Goal: Task Accomplishment & Management: Manage account settings

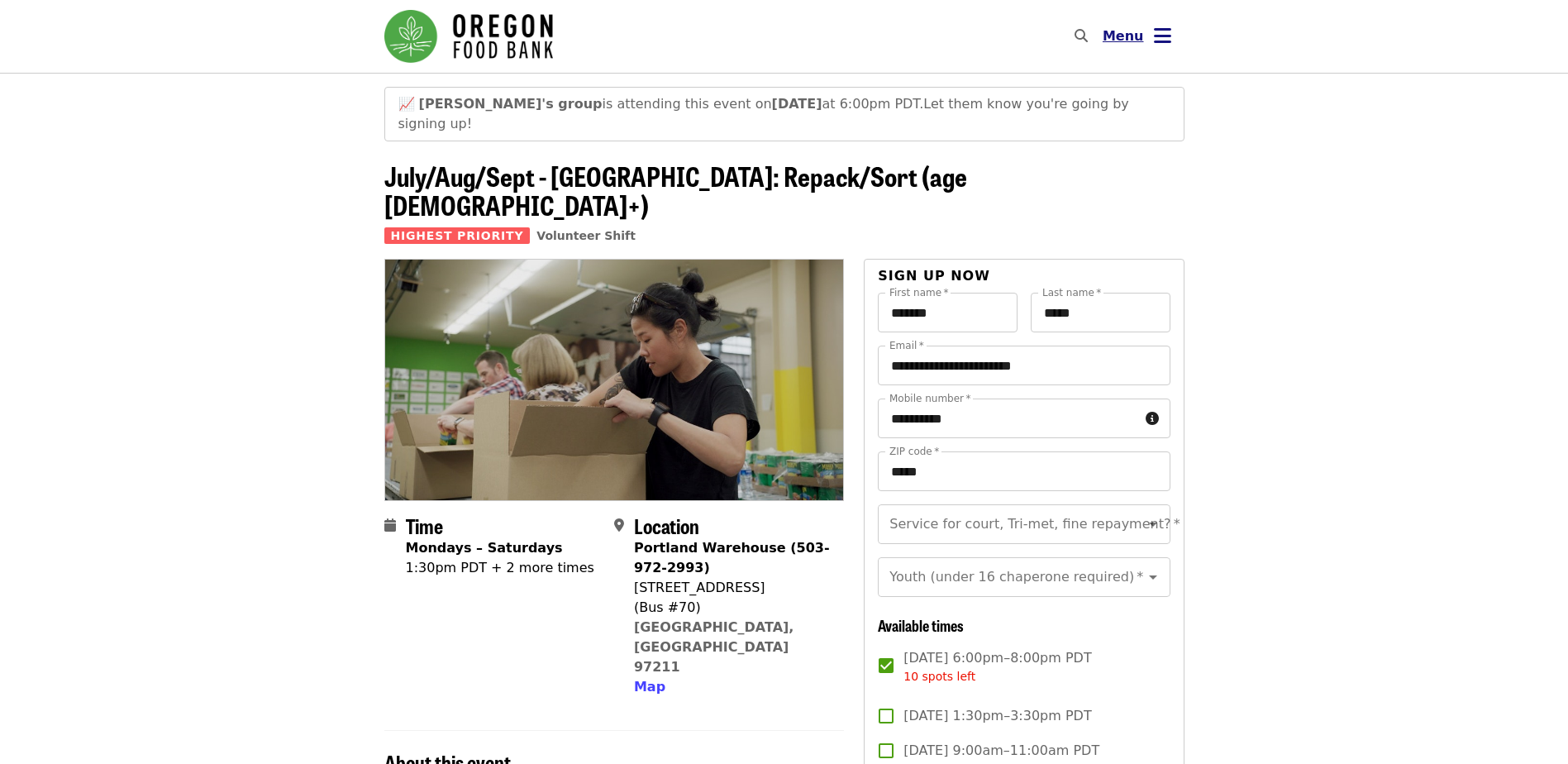
click at [1134, 44] on span "Menu" at bounding box center [1123, 37] width 41 height 20
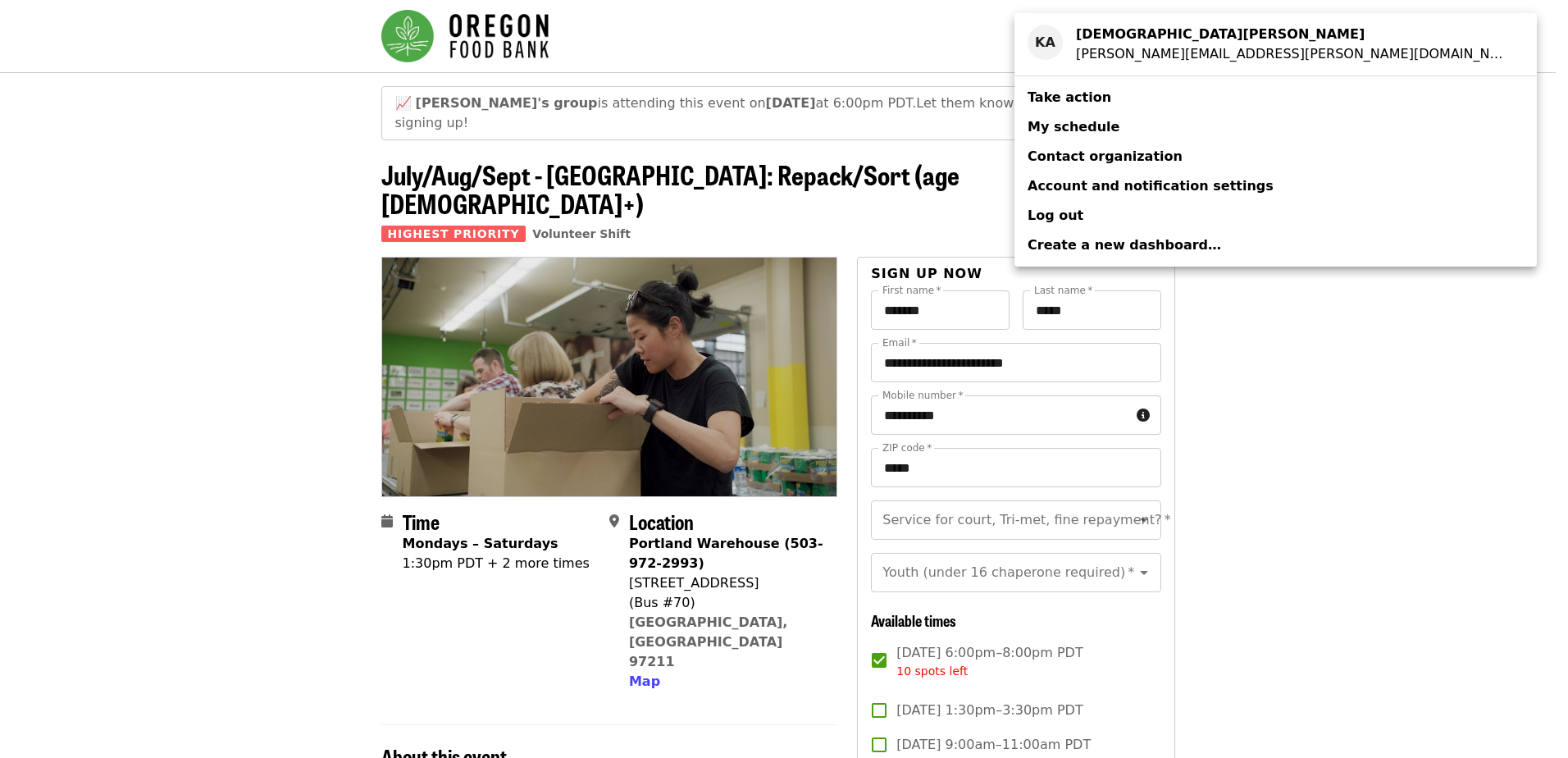
click at [1070, 126] on span "My schedule" at bounding box center [1073, 127] width 92 height 16
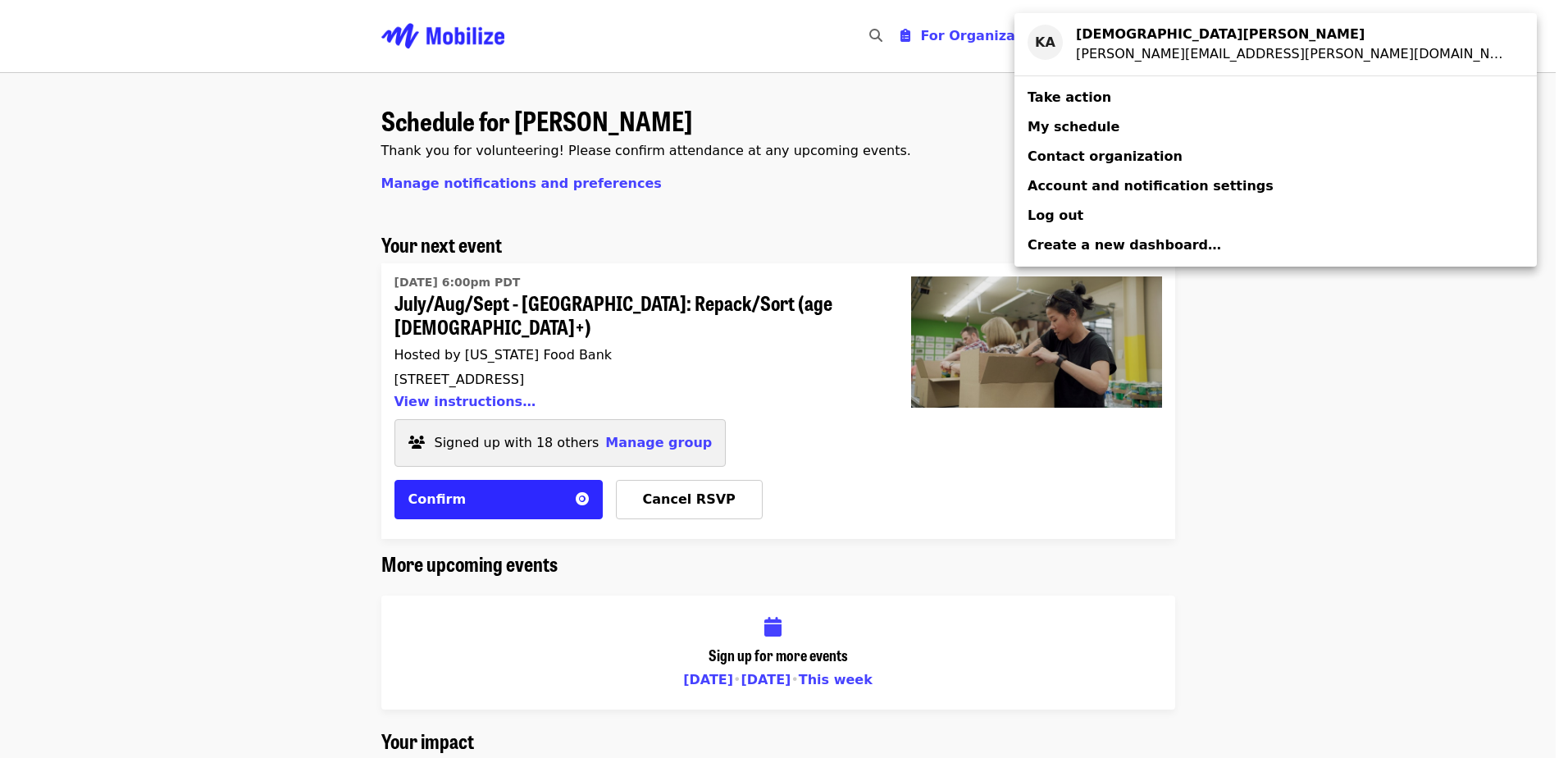
click at [645, 420] on div "Account menu" at bounding box center [784, 379] width 1568 height 758
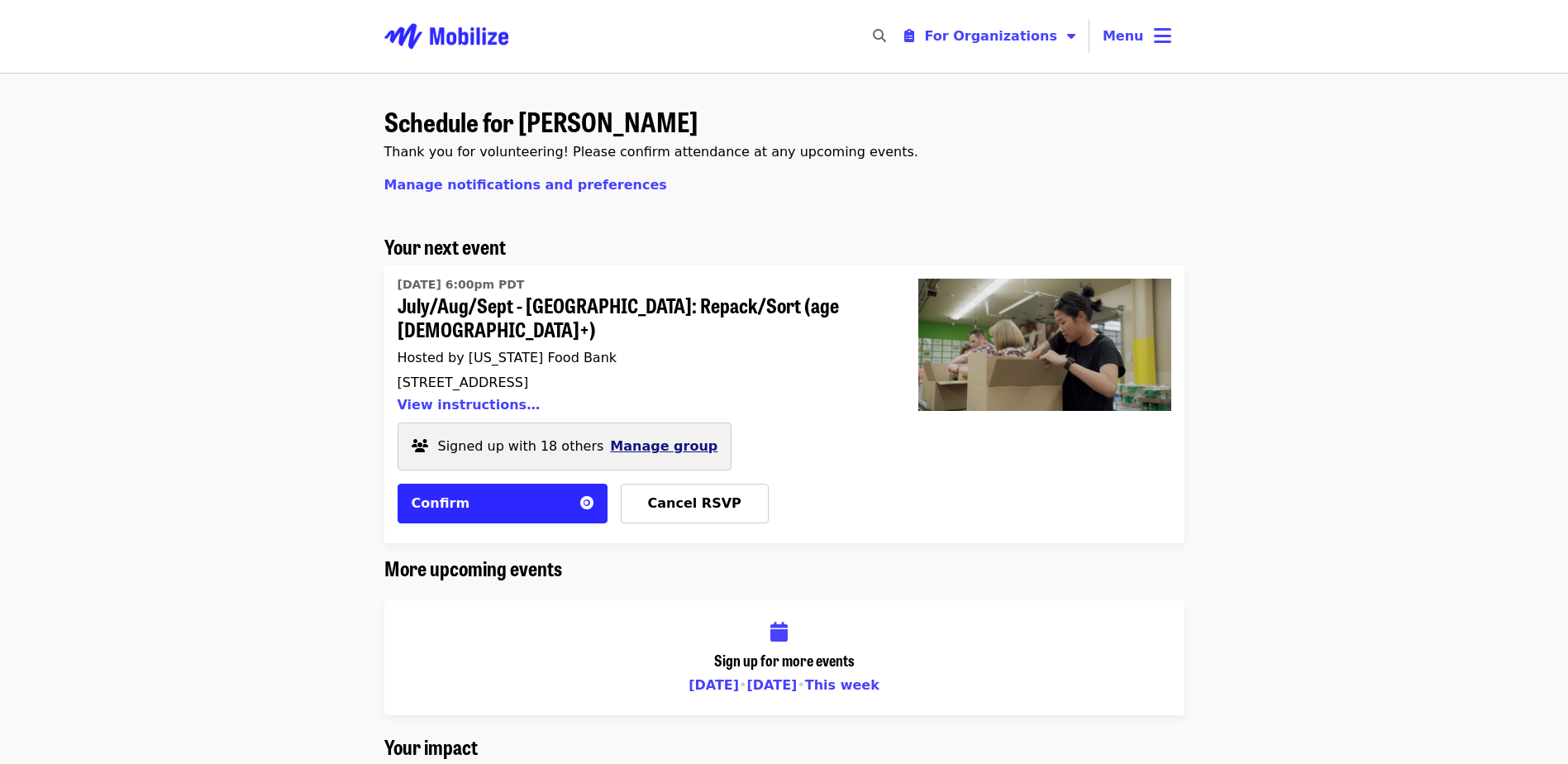
click at [651, 438] on span "Manage group" at bounding box center [664, 446] width 107 height 16
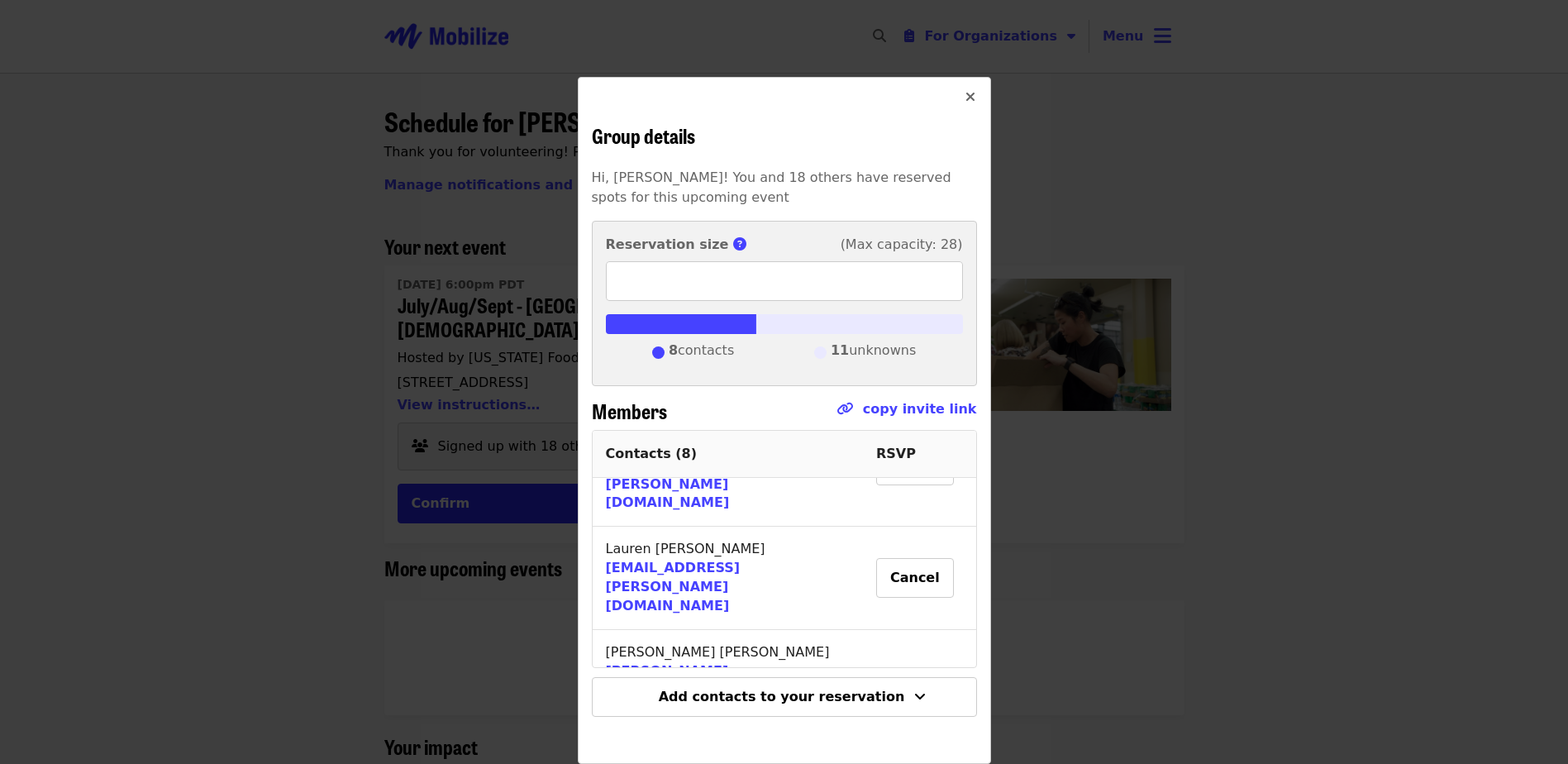
scroll to position [466, 0]
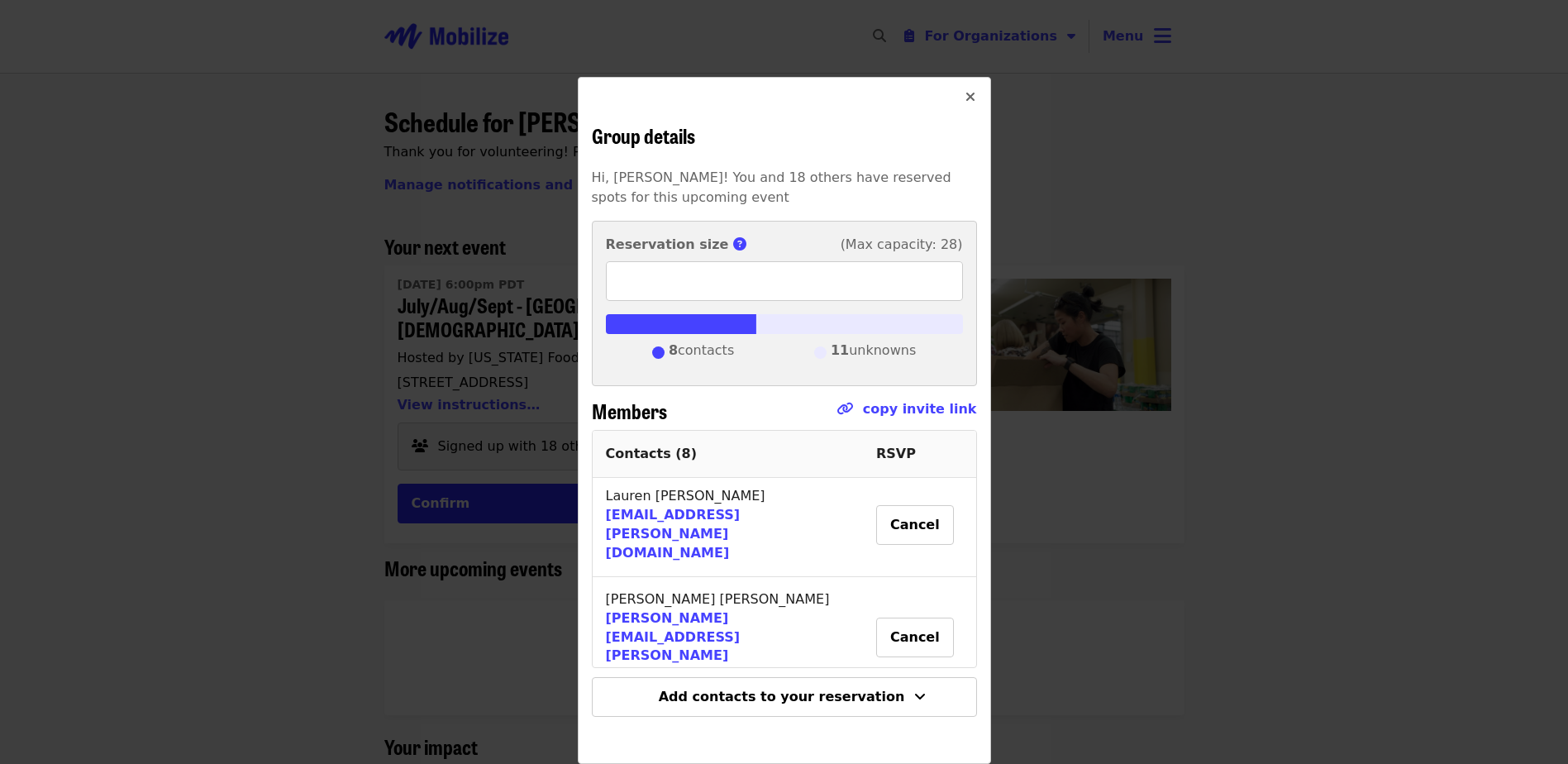
click at [218, 453] on div "Group details Hi, [PERSON_NAME]! You and 18 others have reserved spots for this…" at bounding box center [784, 382] width 1568 height 764
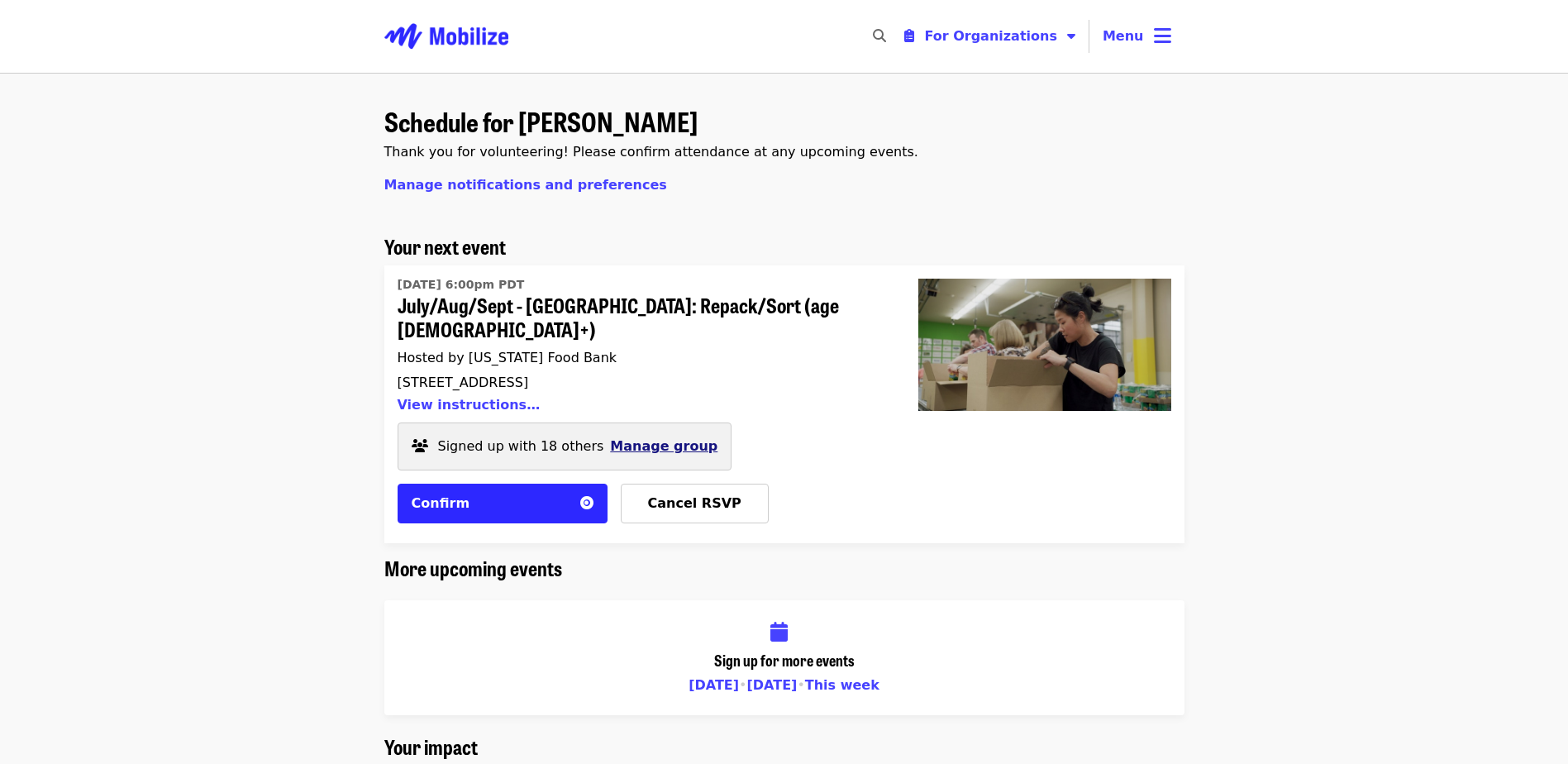
click at [630, 438] on span "Manage group" at bounding box center [664, 446] width 107 height 16
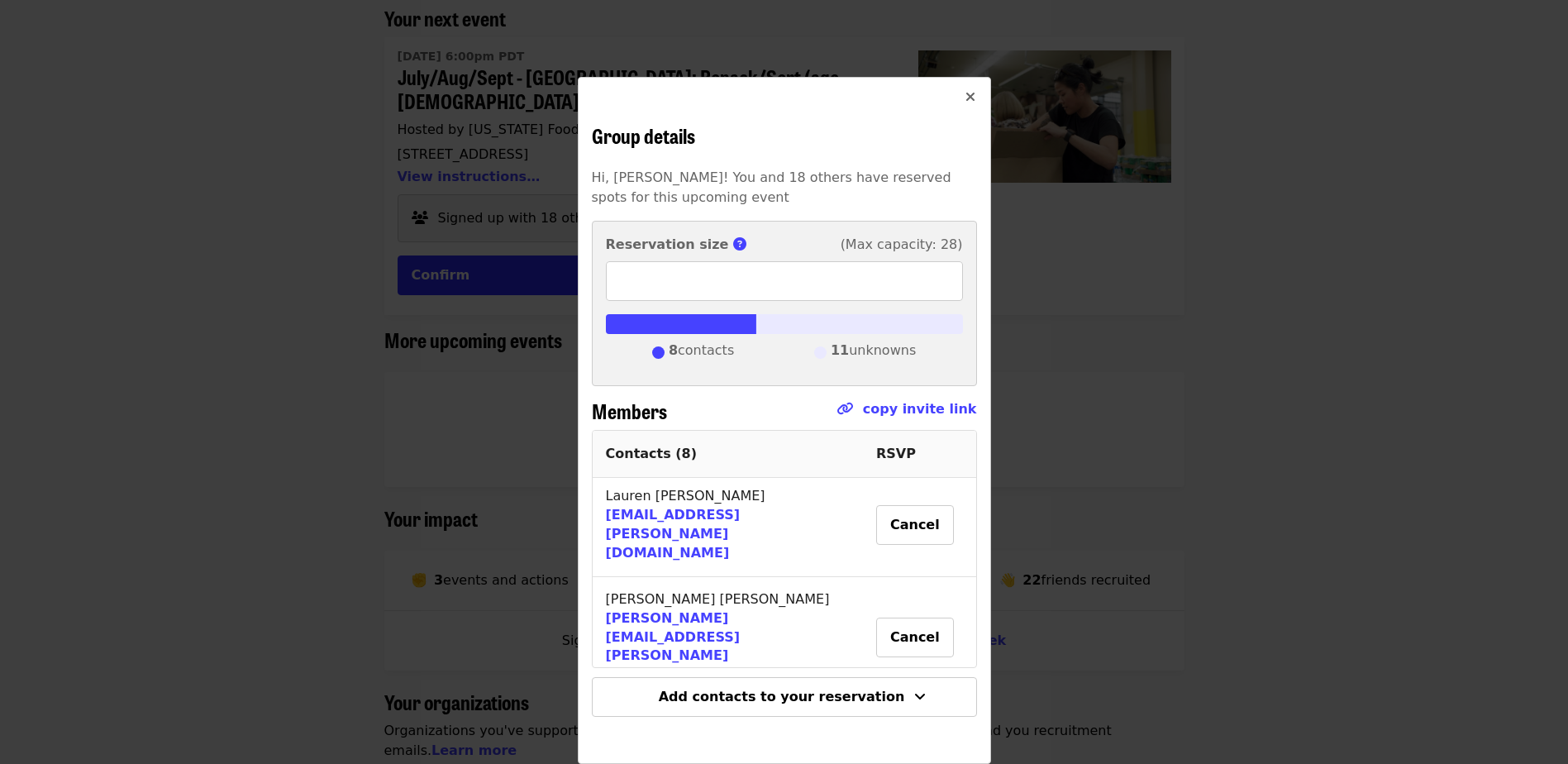
scroll to position [248, 0]
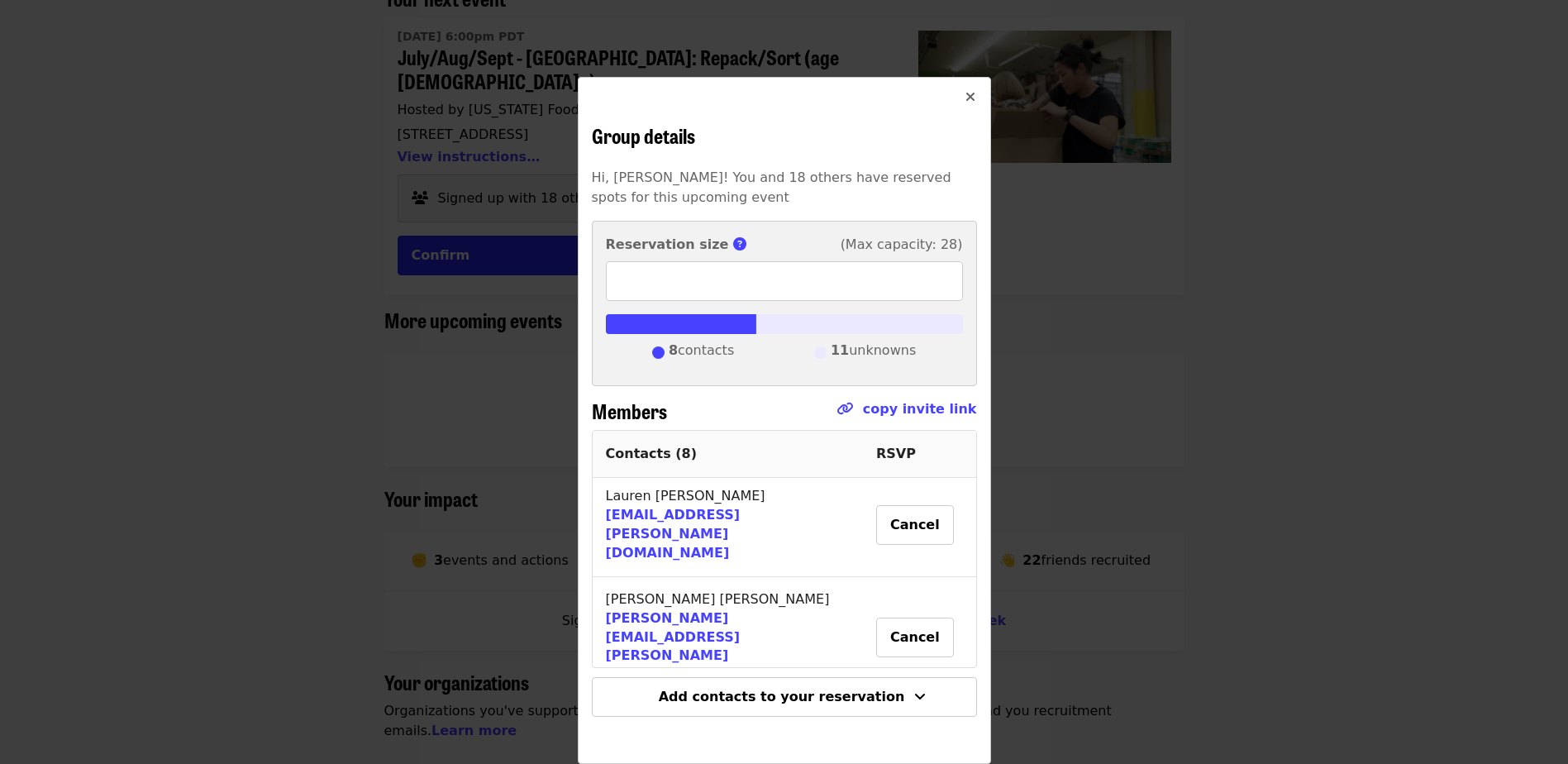
click at [1367, 413] on div "Group details Hi, [PERSON_NAME]! You and 18 others have reserved spots for this…" at bounding box center [784, 382] width 1568 height 764
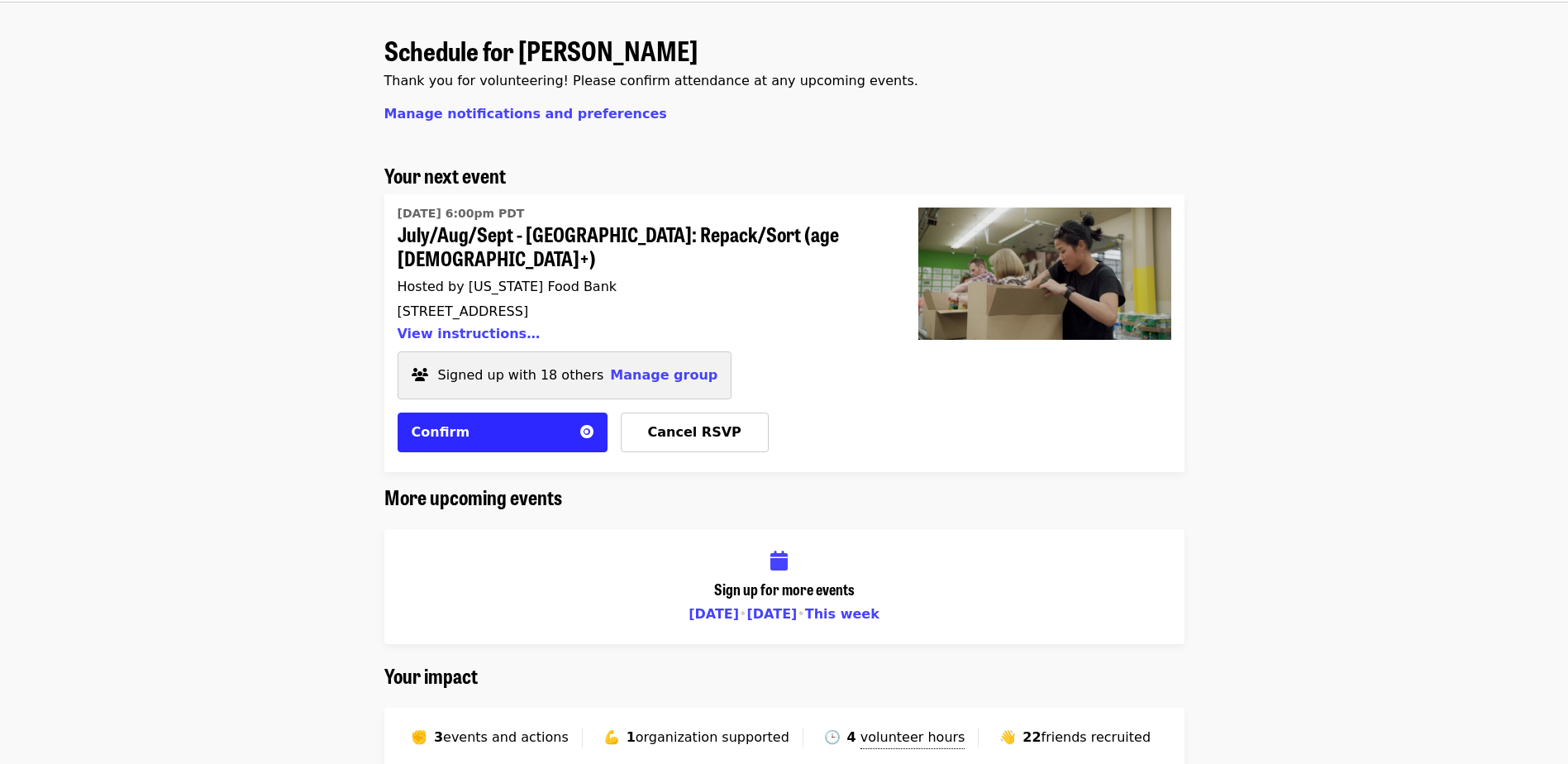
scroll to position [0, 0]
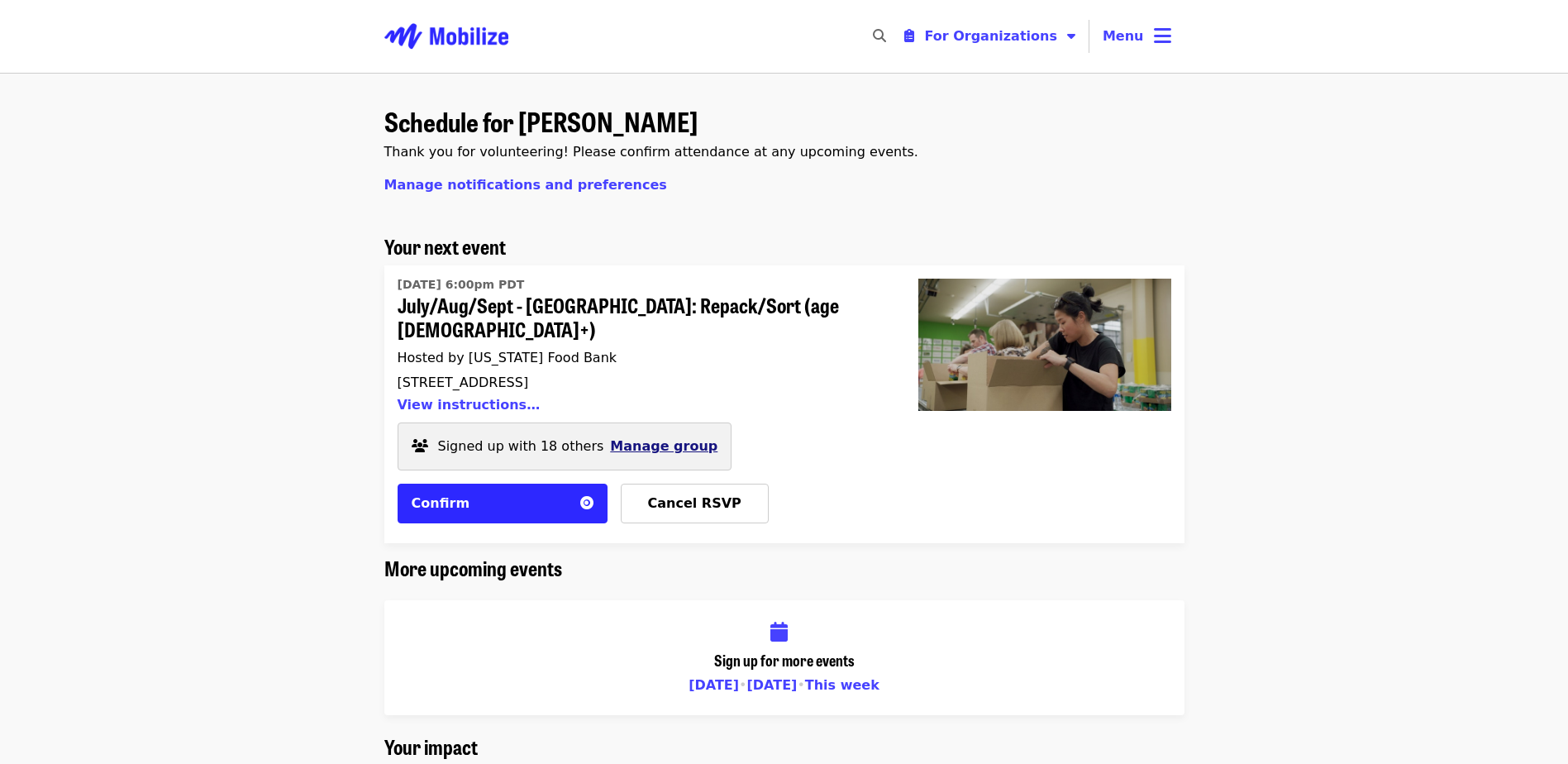
click at [614, 438] on span "Manage group" at bounding box center [664, 446] width 107 height 16
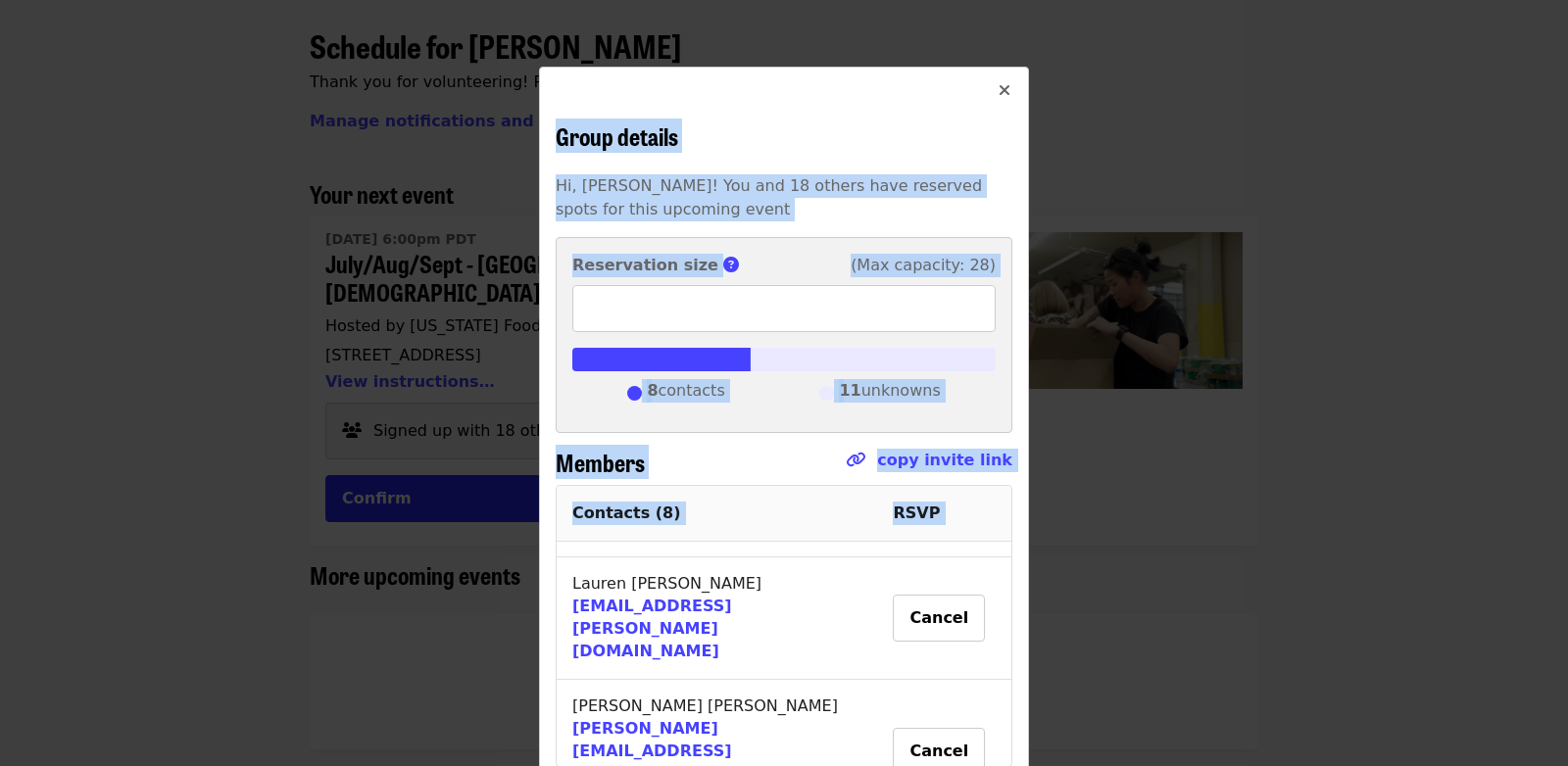
scroll to position [146, 0]
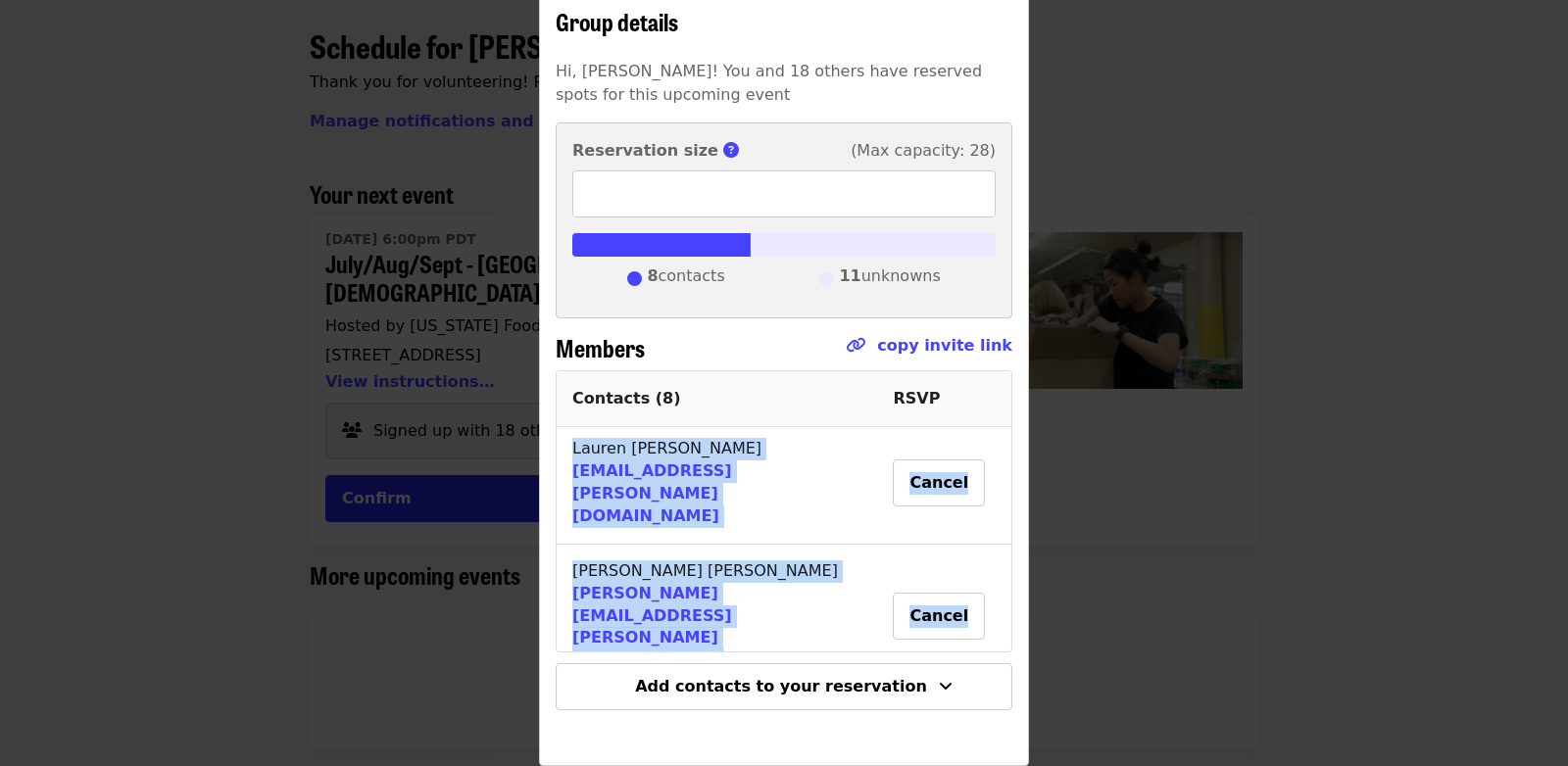
drag, startPoint x: 561, startPoint y: 607, endPoint x: 837, endPoint y: 504, distance: 294.6
click at [837, 504] on tbody "You (Group Leader) kristen.alsup@oeg.us.com Cancel Brandon Swartz brandon.swart…" at bounding box center [783, 429] width 455 height 1077
copy tbody "You (Group Leader) kristen.alsup@oeg.us.com Cancel Brandon Swartz brandon.swart…"
click at [719, 632] on div "Add contacts to your reservation" at bounding box center [783, 663] width 457 height 95
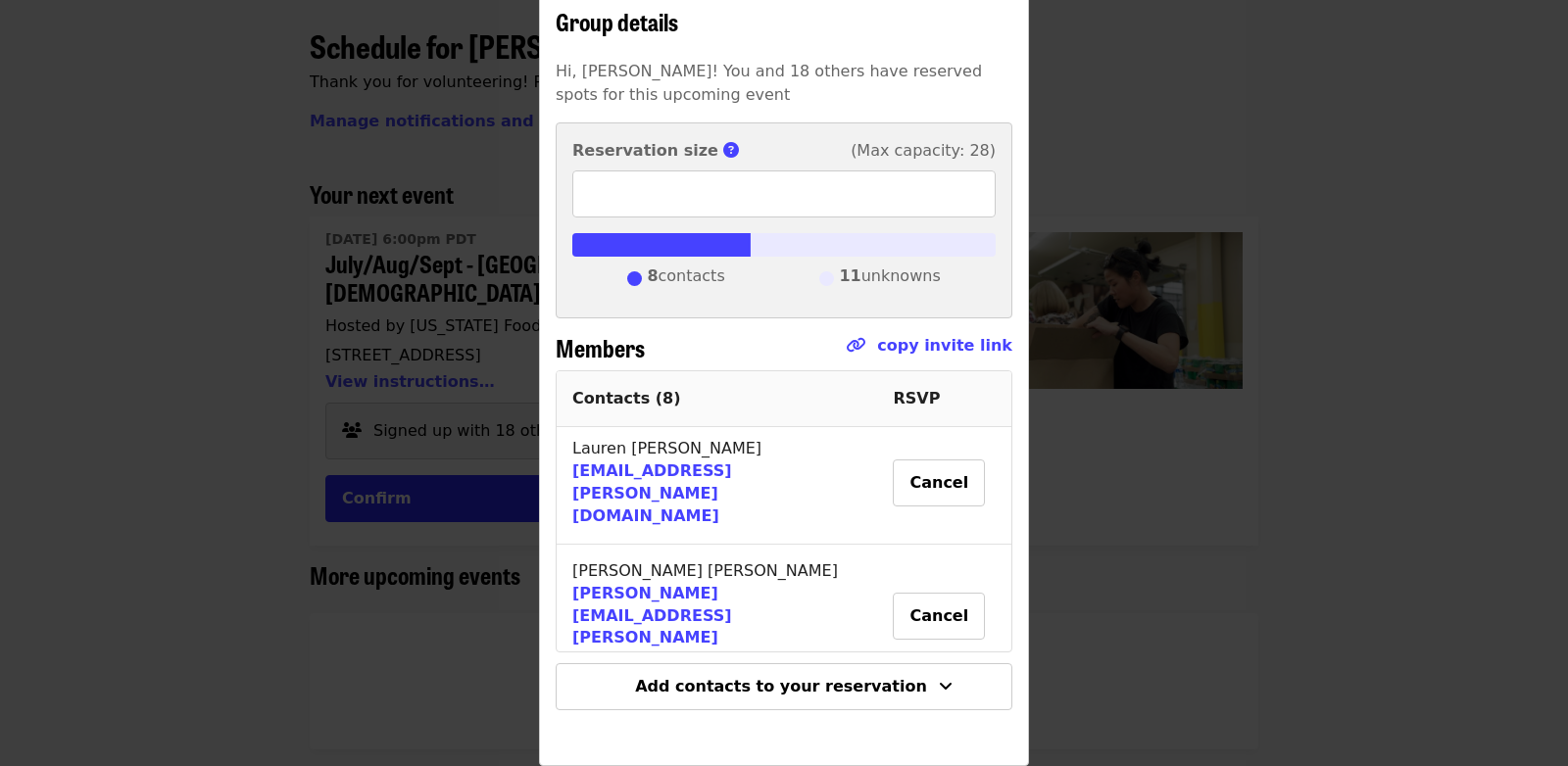
scroll to position [0, 0]
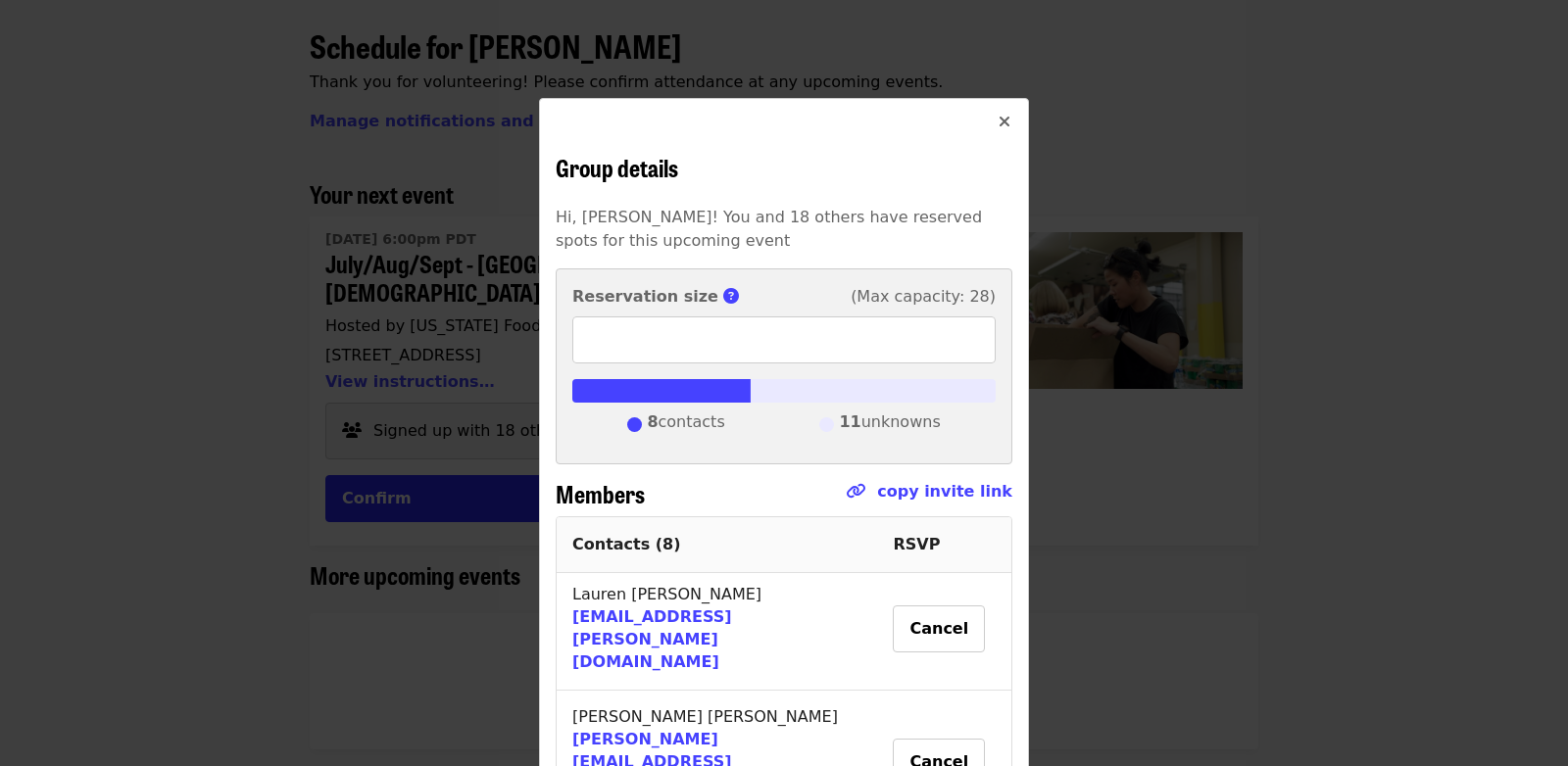
click at [1004, 112] on button "Close" at bounding box center [1004, 121] width 47 height 47
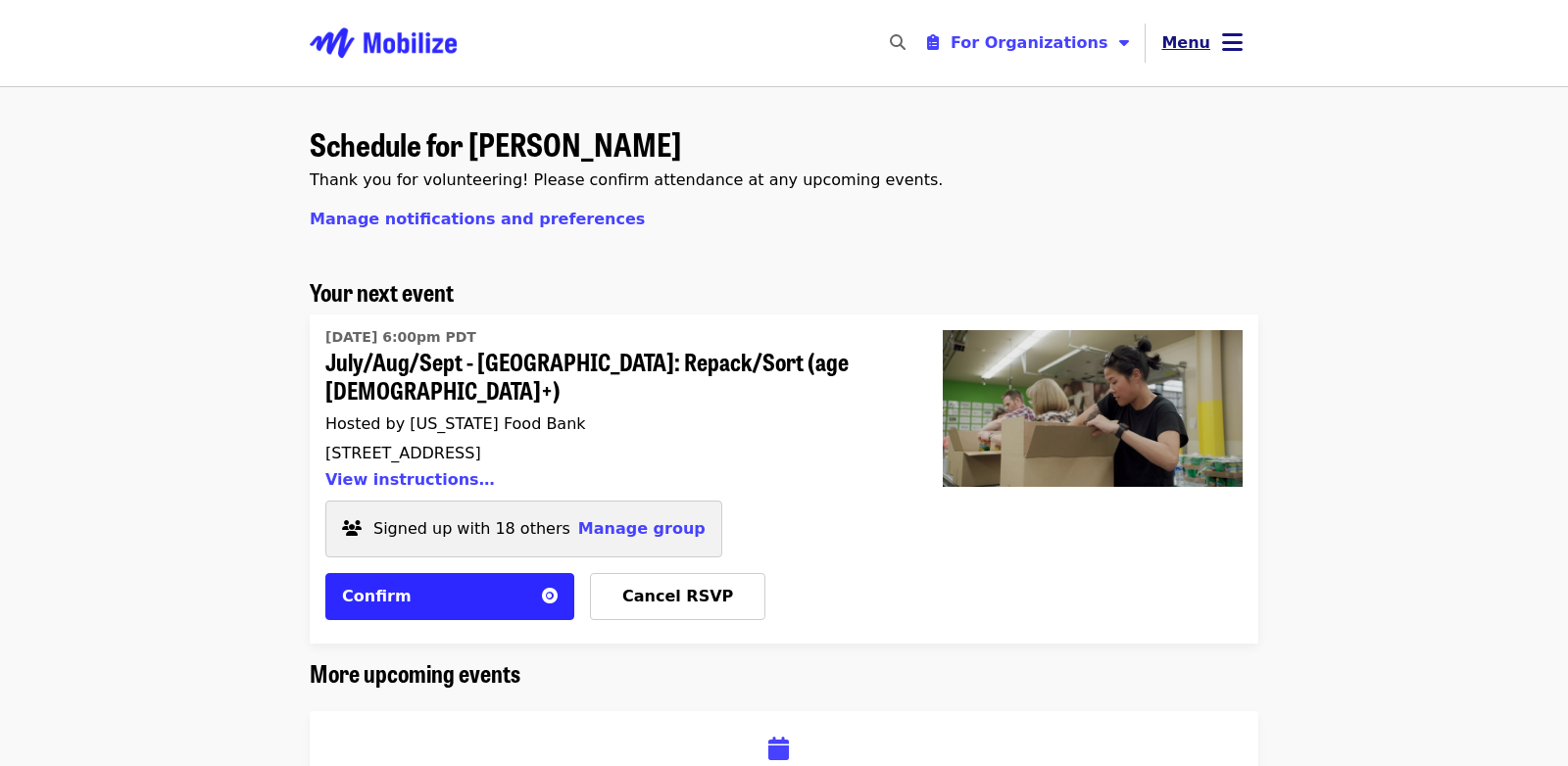
click at [1198, 43] on span "Menu" at bounding box center [1185, 42] width 49 height 19
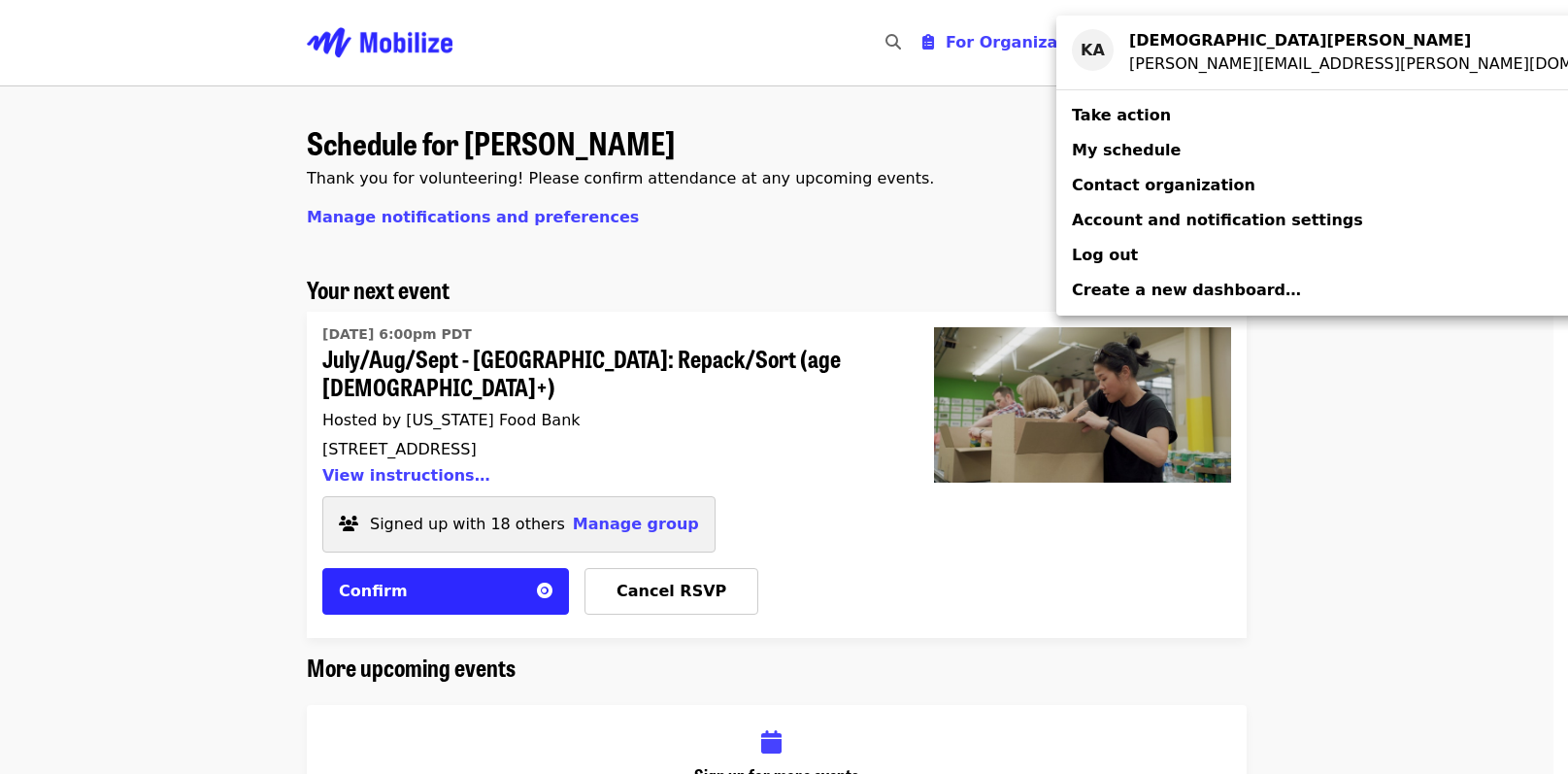
click at [964, 190] on div "Account menu" at bounding box center [784, 387] width 1568 height 774
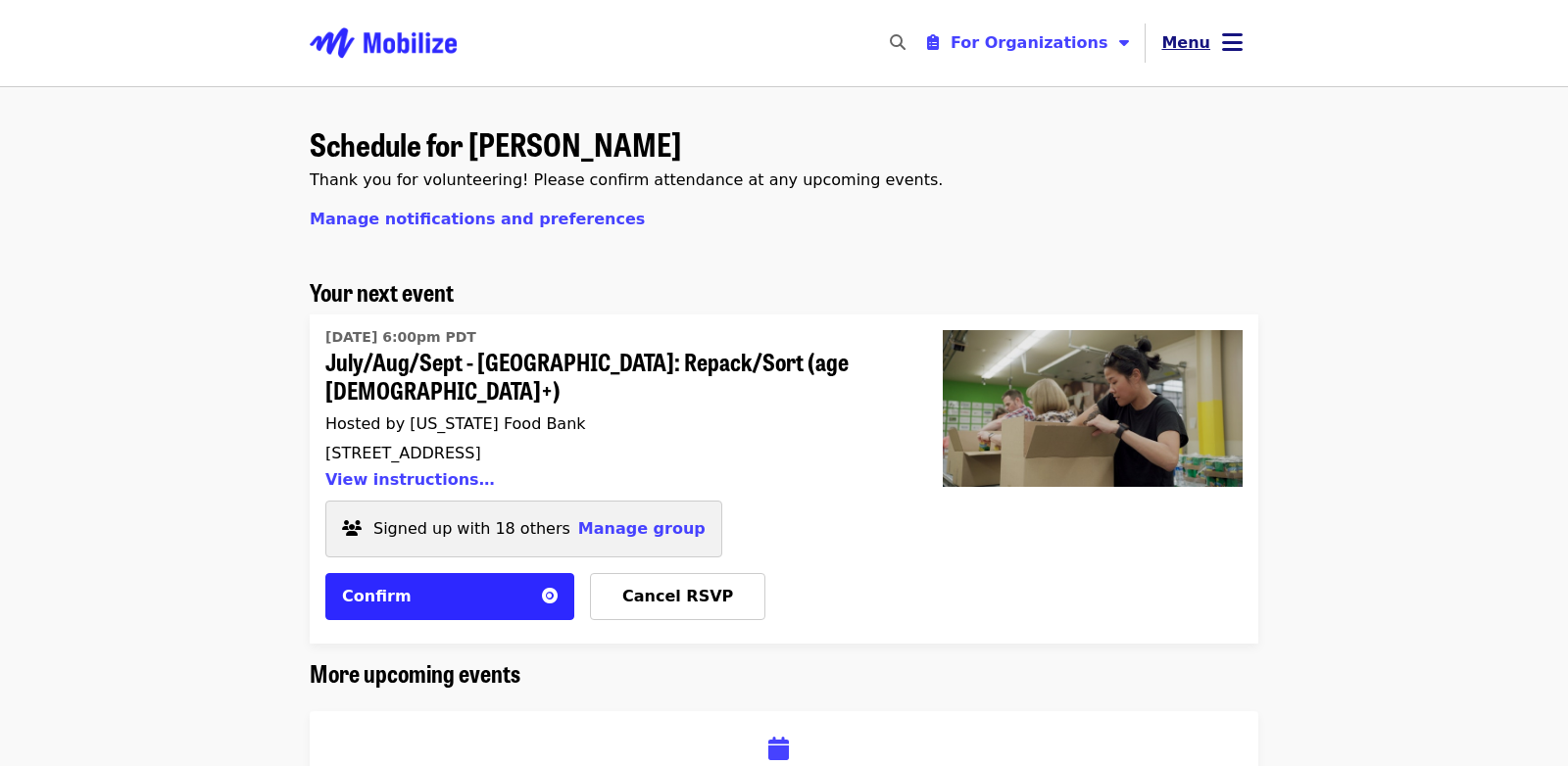
click at [1205, 39] on span "Menu" at bounding box center [1185, 42] width 49 height 19
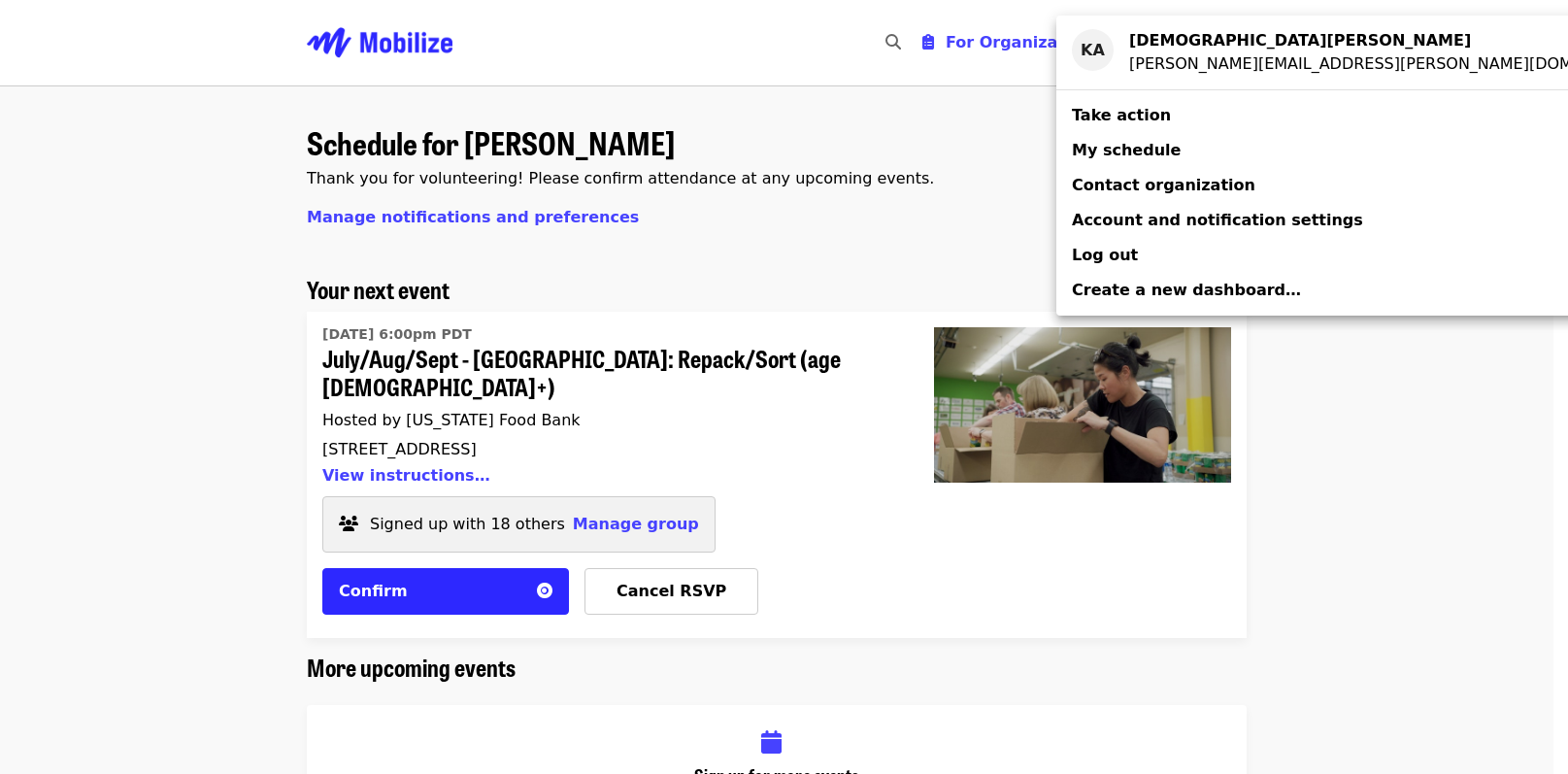
click at [846, 230] on div "Account menu" at bounding box center [784, 387] width 1568 height 774
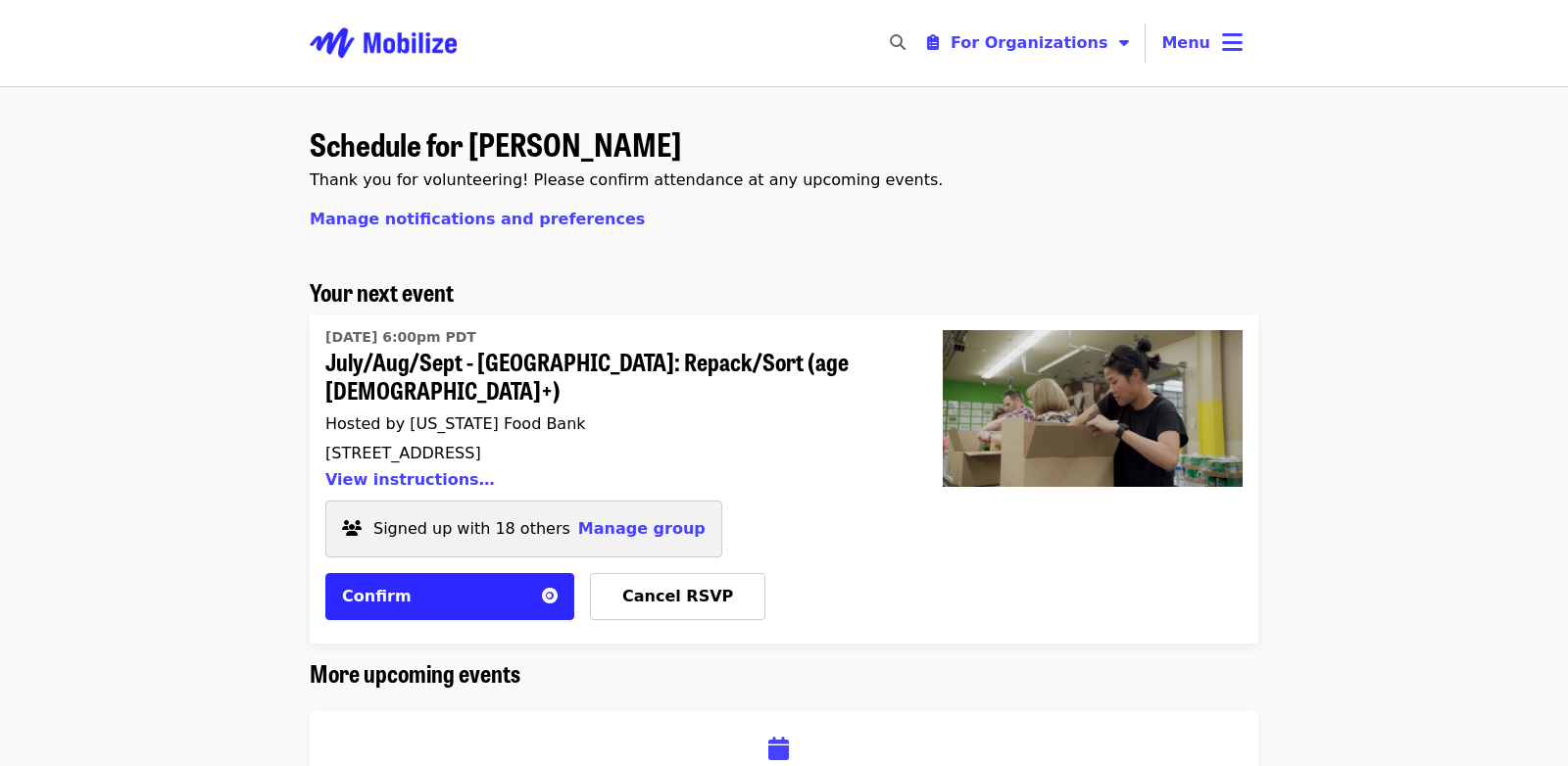
click at [443, 50] on img "Main navigation" at bounding box center [383, 43] width 147 height 63
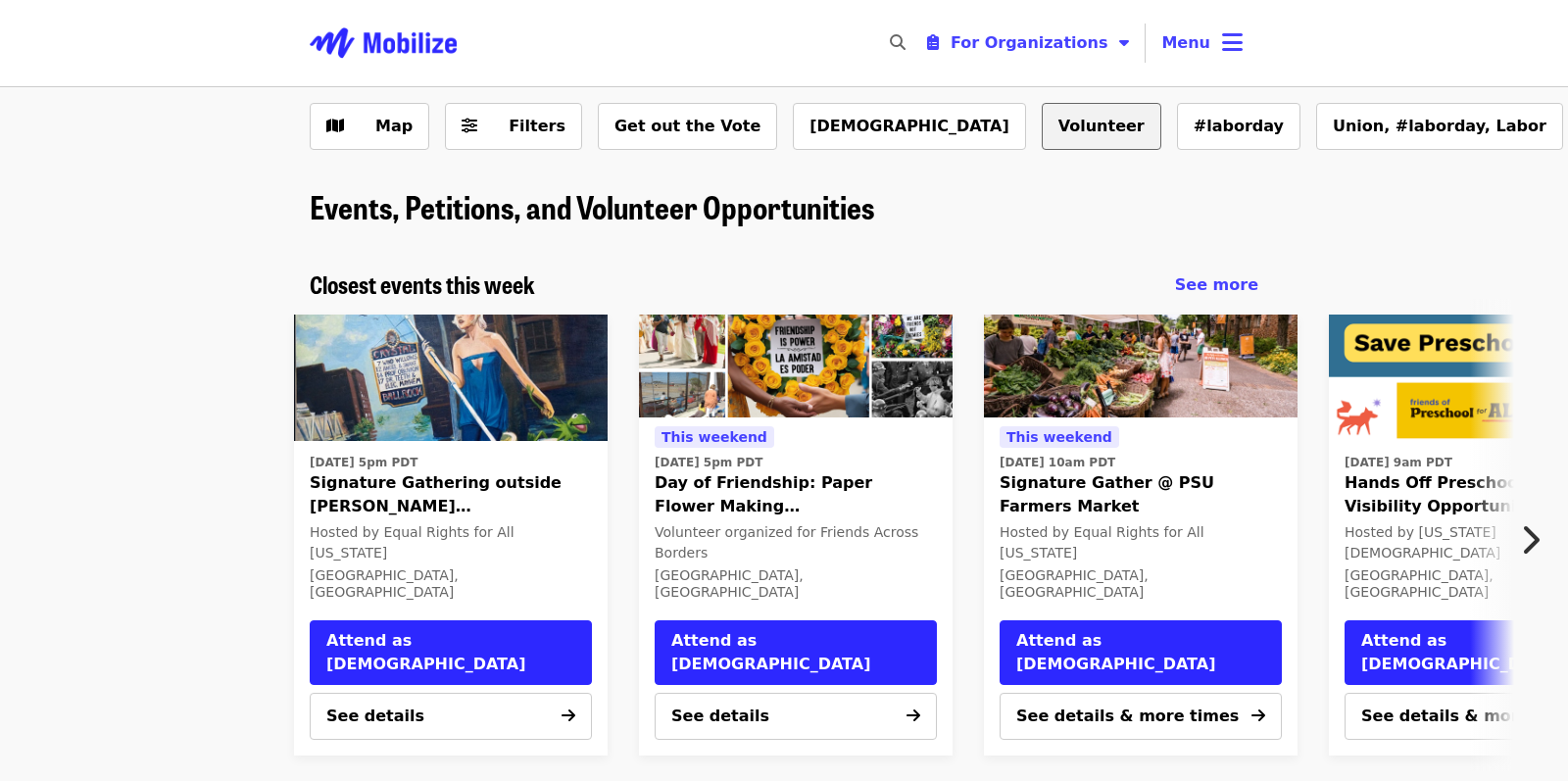
click at [1042, 141] on button "Volunteer" at bounding box center [1101, 125] width 119 height 47
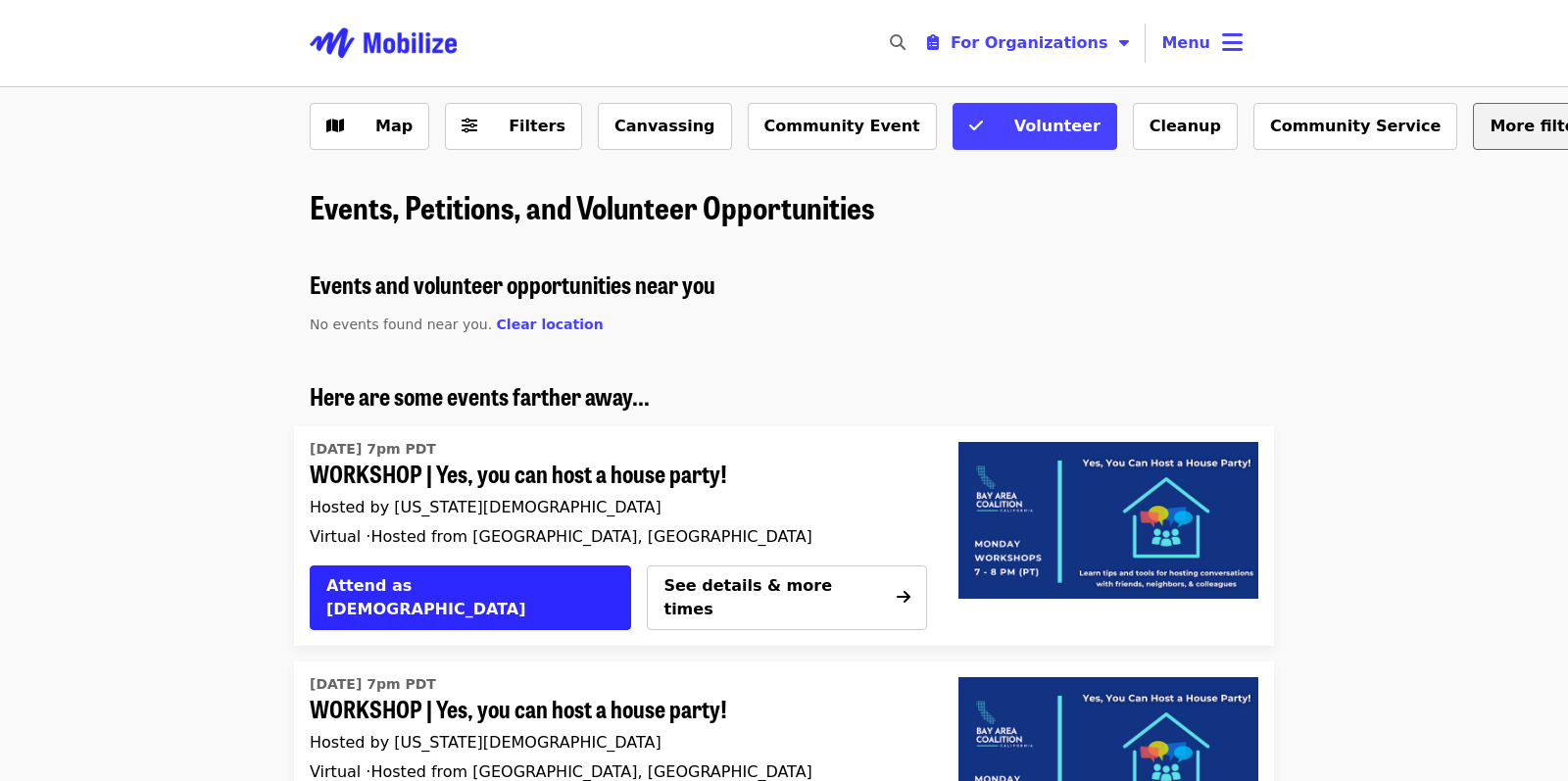
click at [1472, 112] on button "More filters..." at bounding box center [1549, 125] width 154 height 47
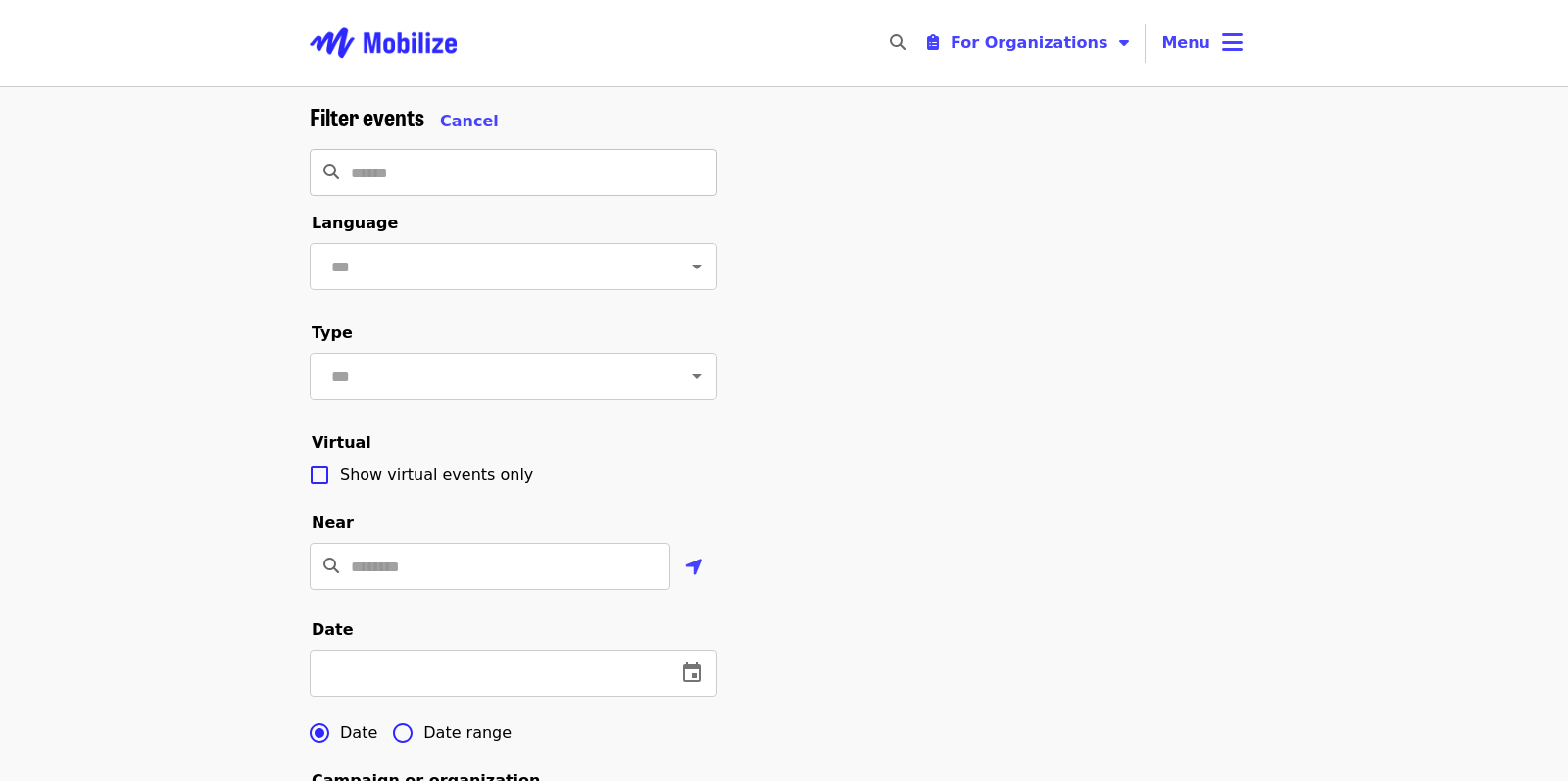
click at [420, 183] on input "Search" at bounding box center [534, 172] width 366 height 47
type input "**********"
click at [522, 389] on input "text" at bounding box center [490, 375] width 328 height 37
click at [875, 427] on div "**********" at bounding box center [783, 703] width 980 height 1202
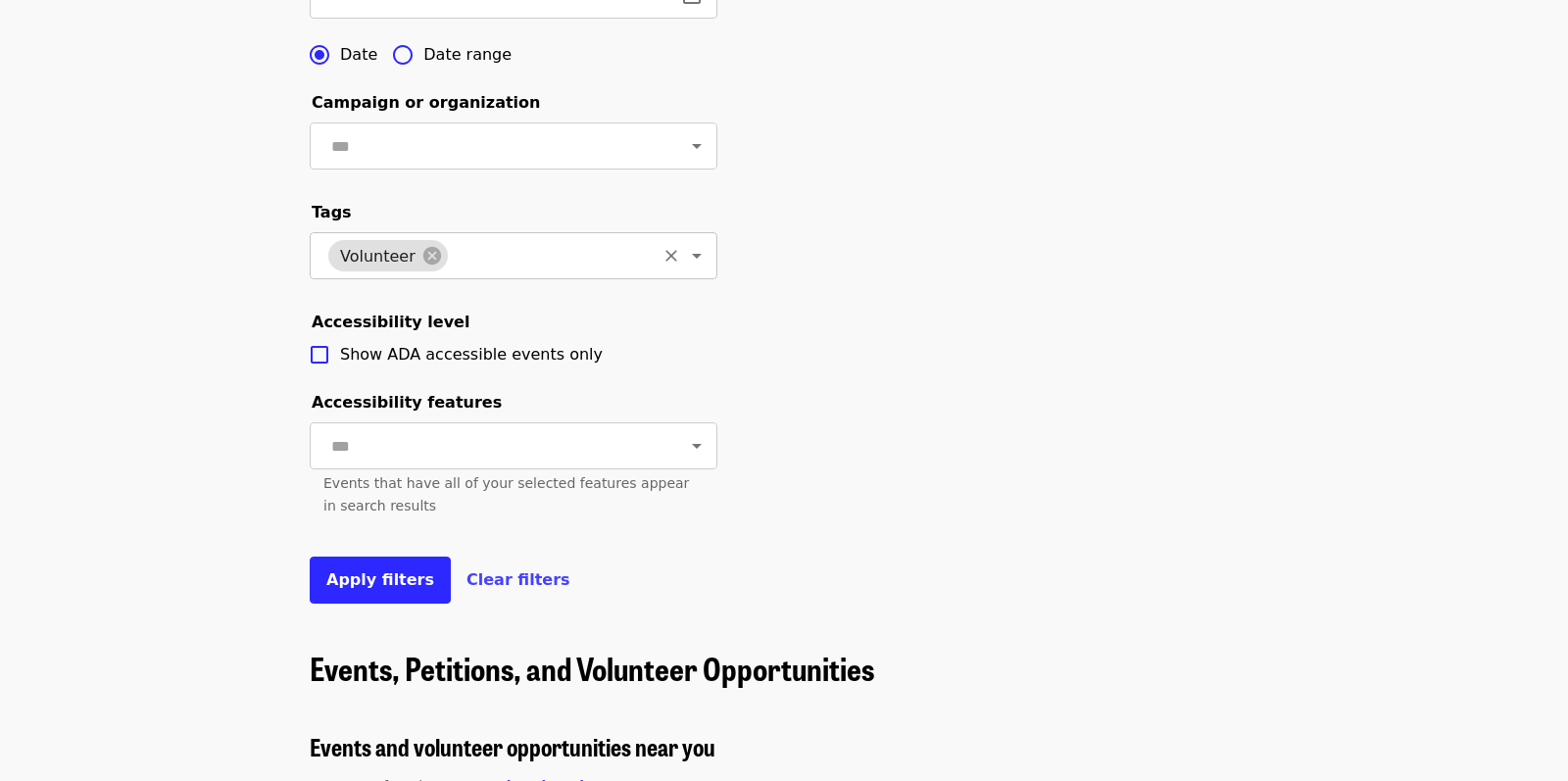
scroll to position [685, 0]
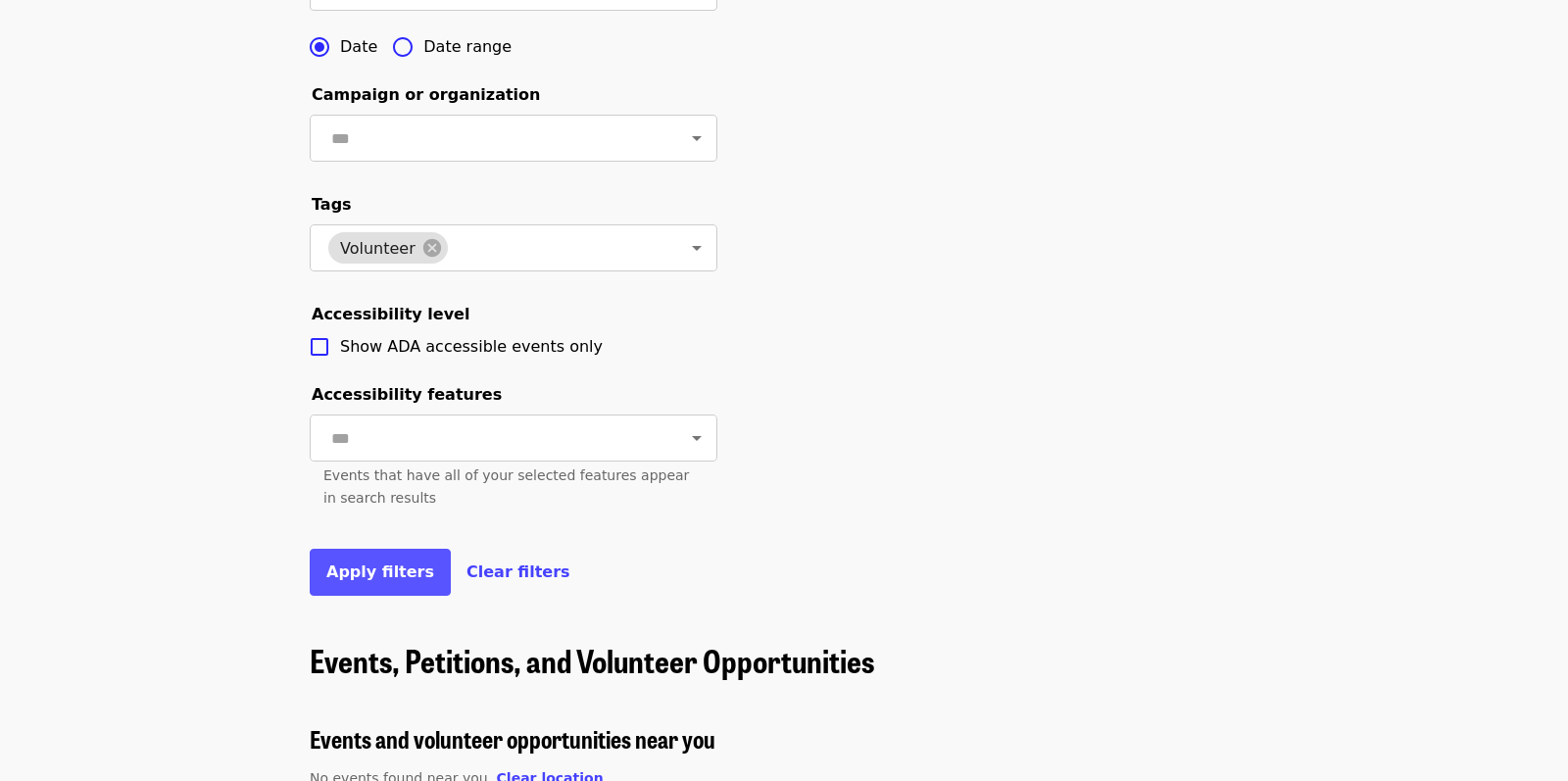
click at [392, 596] on button "Apply filters" at bounding box center [380, 572] width 141 height 47
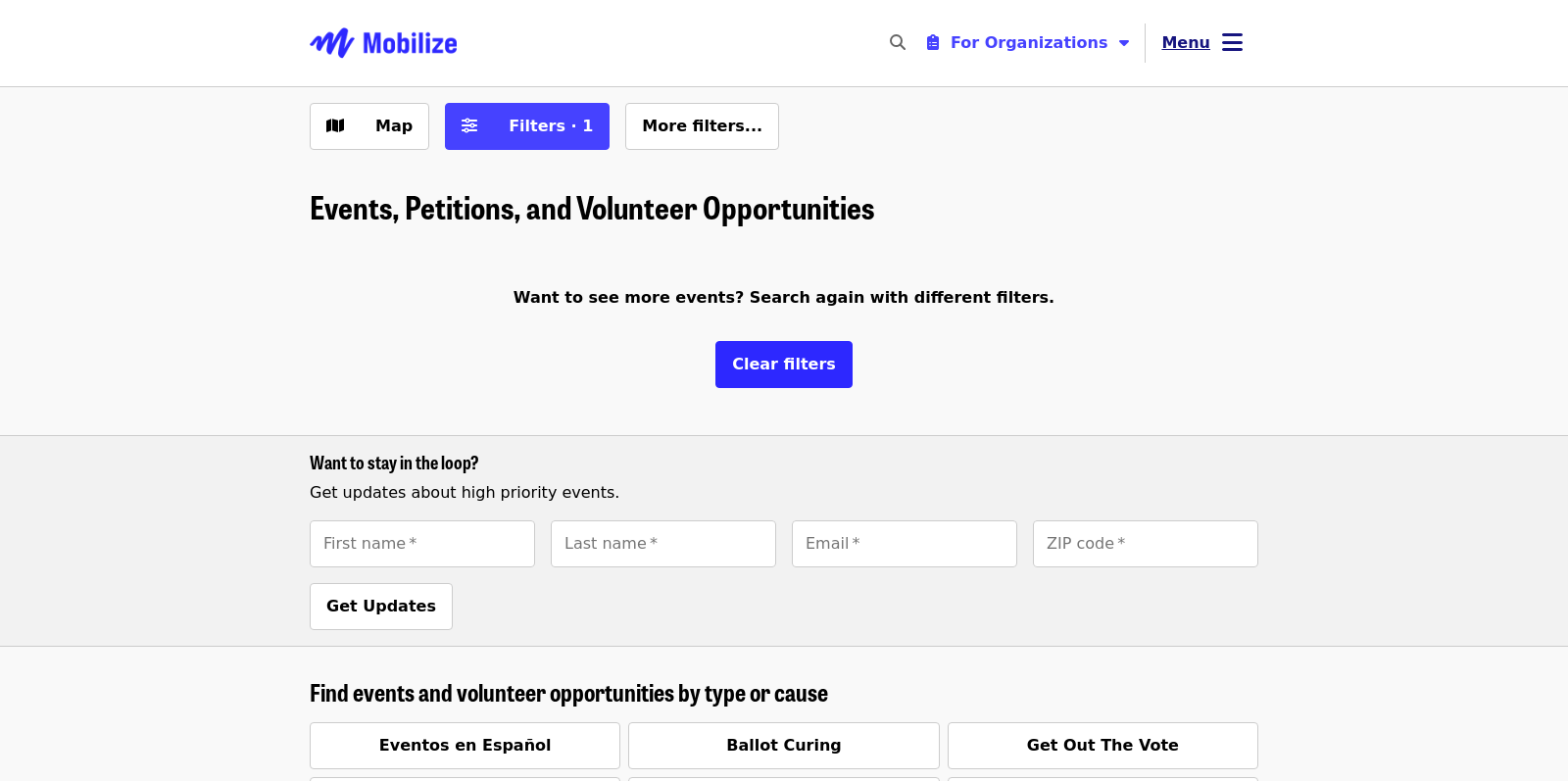
click at [1215, 41] on button "Menu" at bounding box center [1201, 43] width 112 height 47
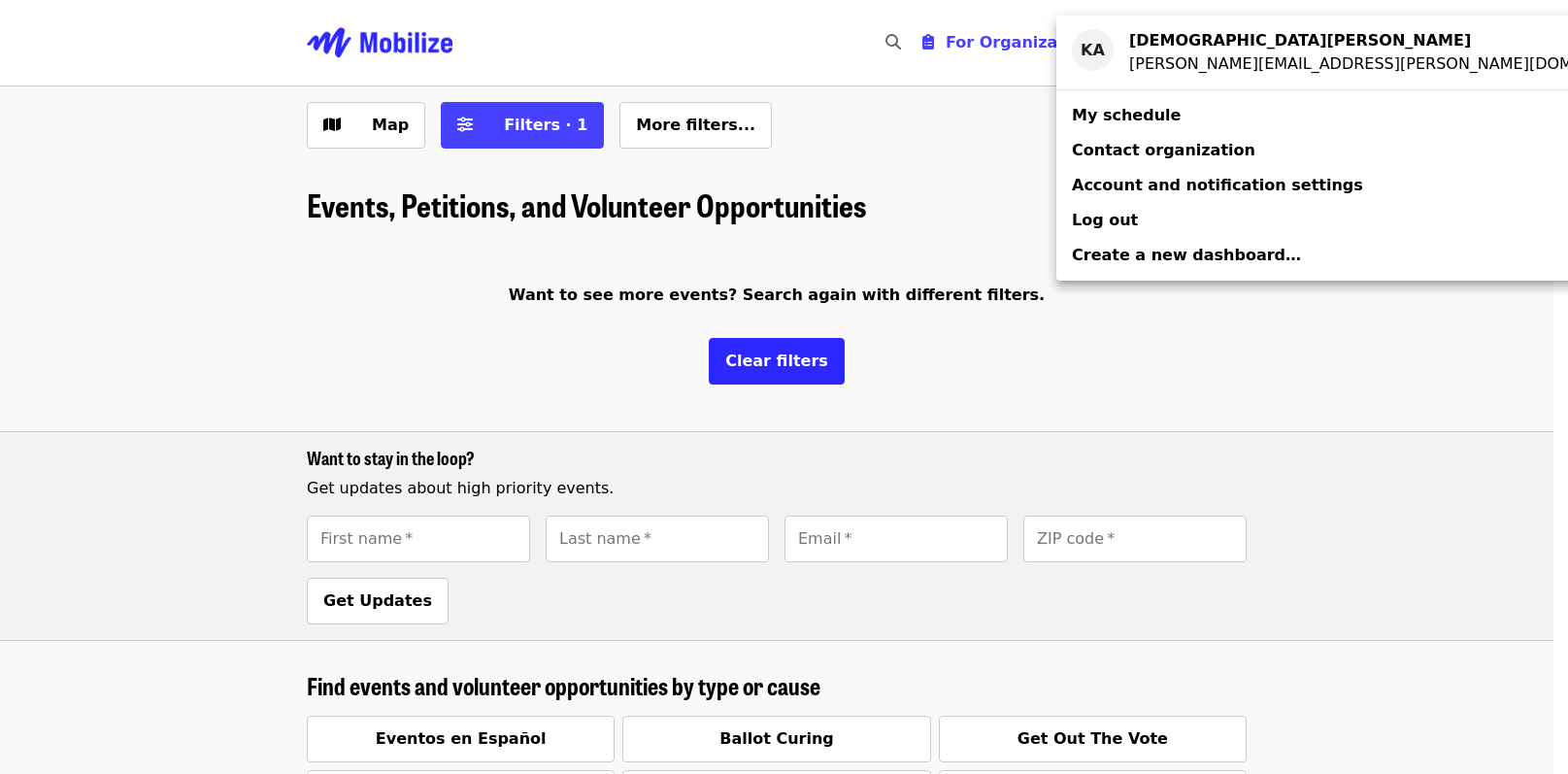
click at [1128, 391] on div "Account menu" at bounding box center [784, 387] width 1568 height 774
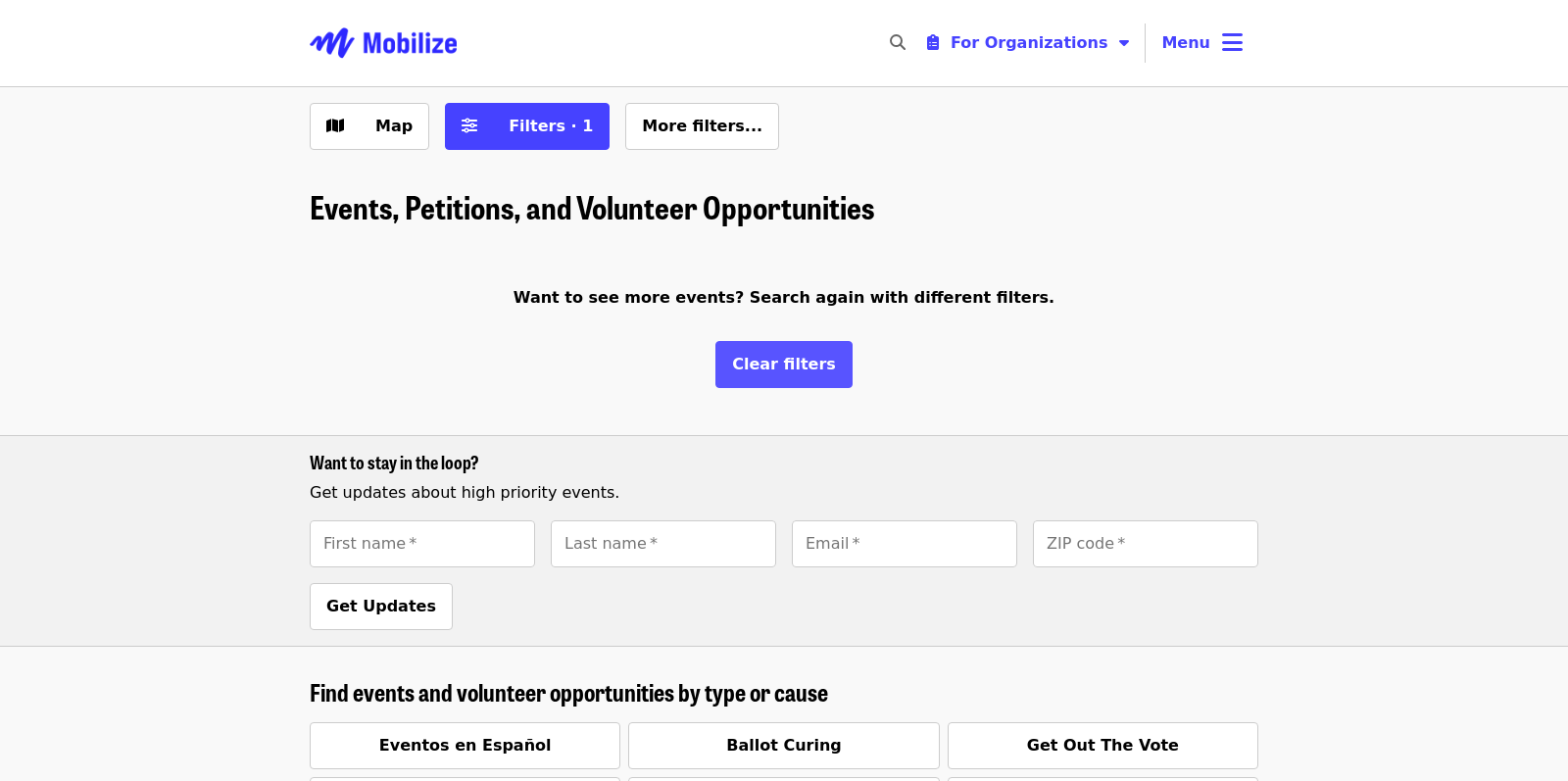
click at [783, 385] on button "Clear filters" at bounding box center [784, 364] width 137 height 47
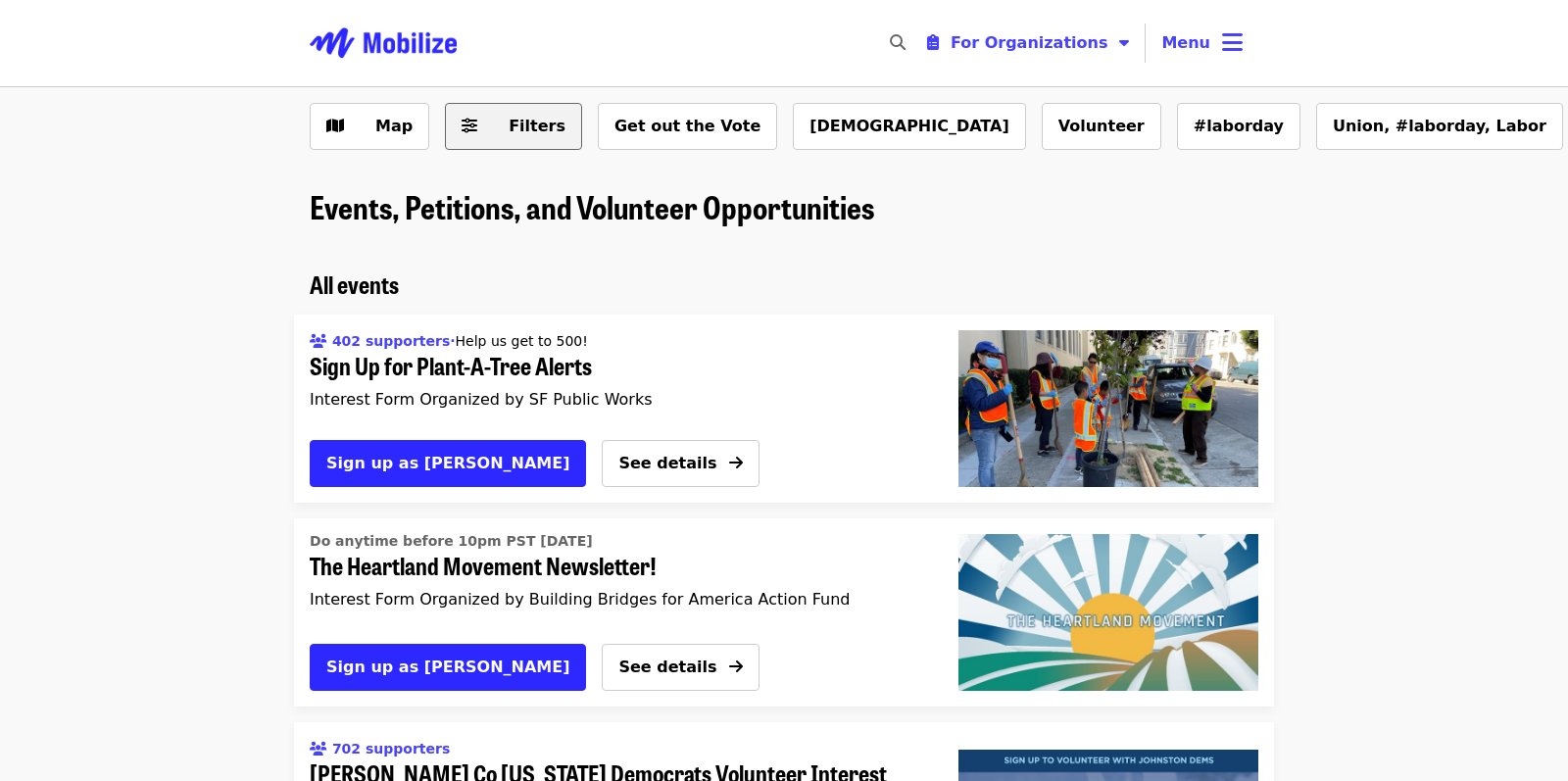
click at [493, 131] on span "Filters" at bounding box center [526, 126] width 77 height 24
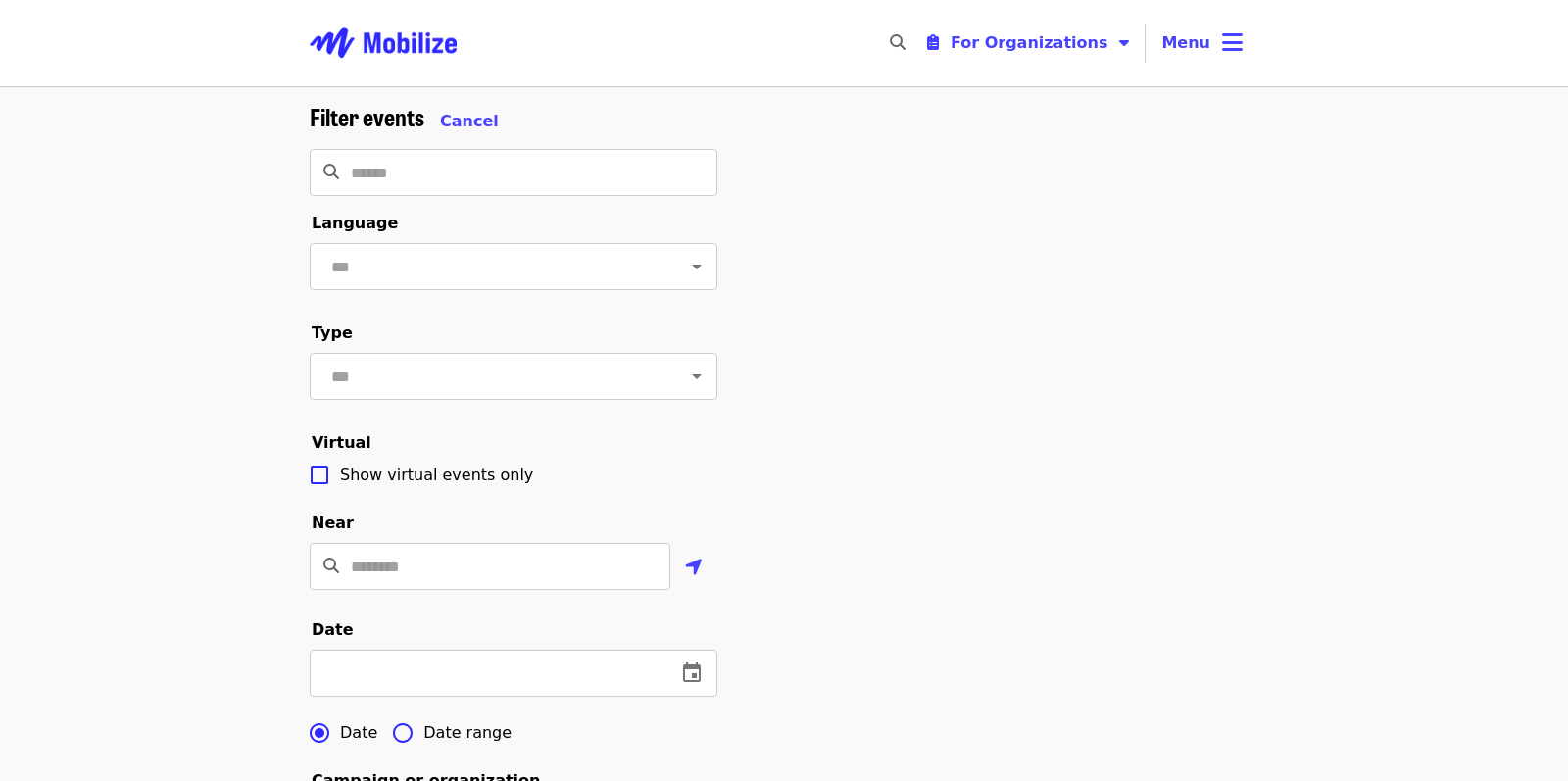
click at [423, 111] on span "Filter events" at bounding box center [366, 115] width 114 height 34
click at [457, 113] on span "Cancel" at bounding box center [469, 120] width 59 height 19
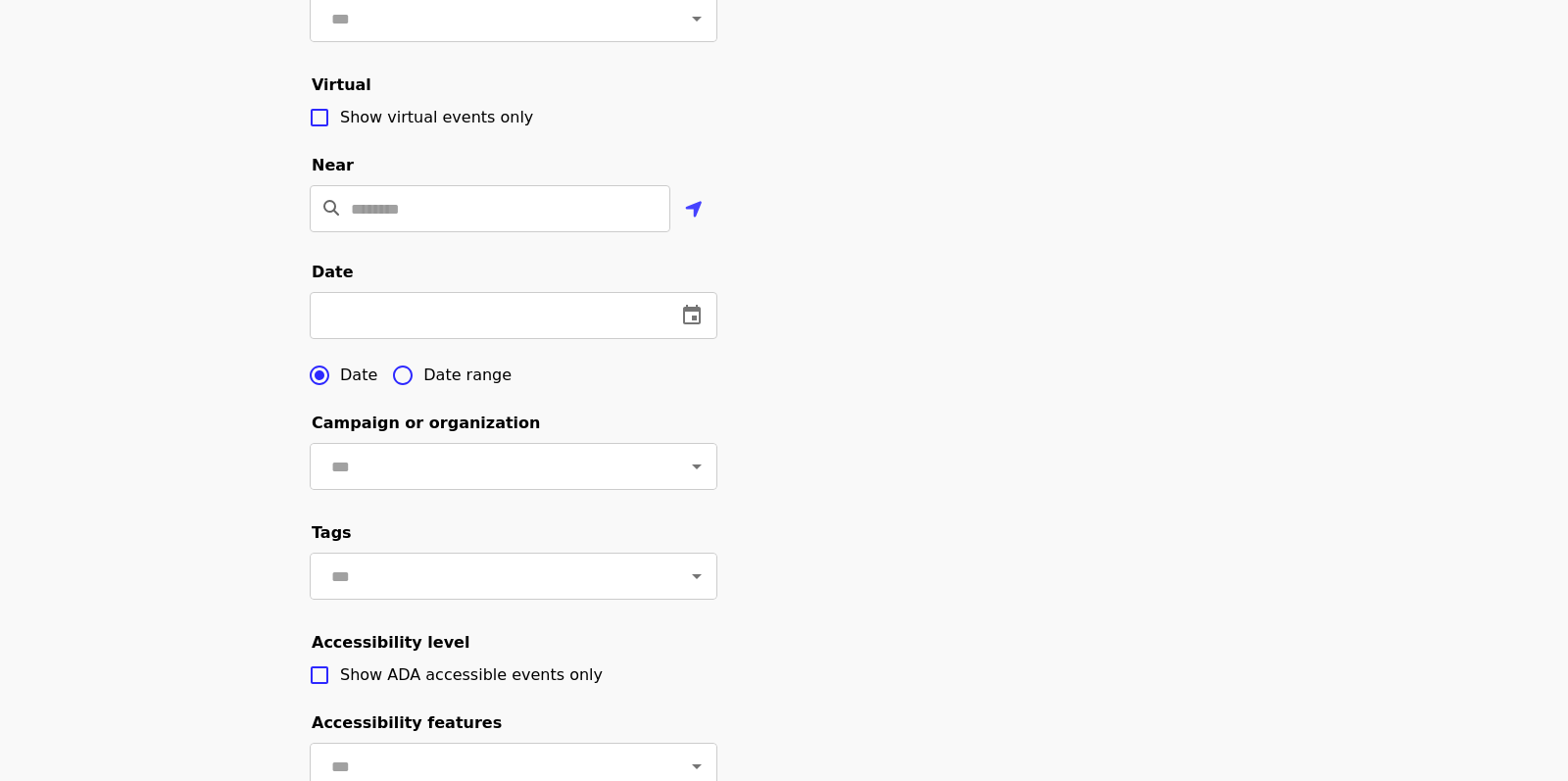
scroll to position [489, 0]
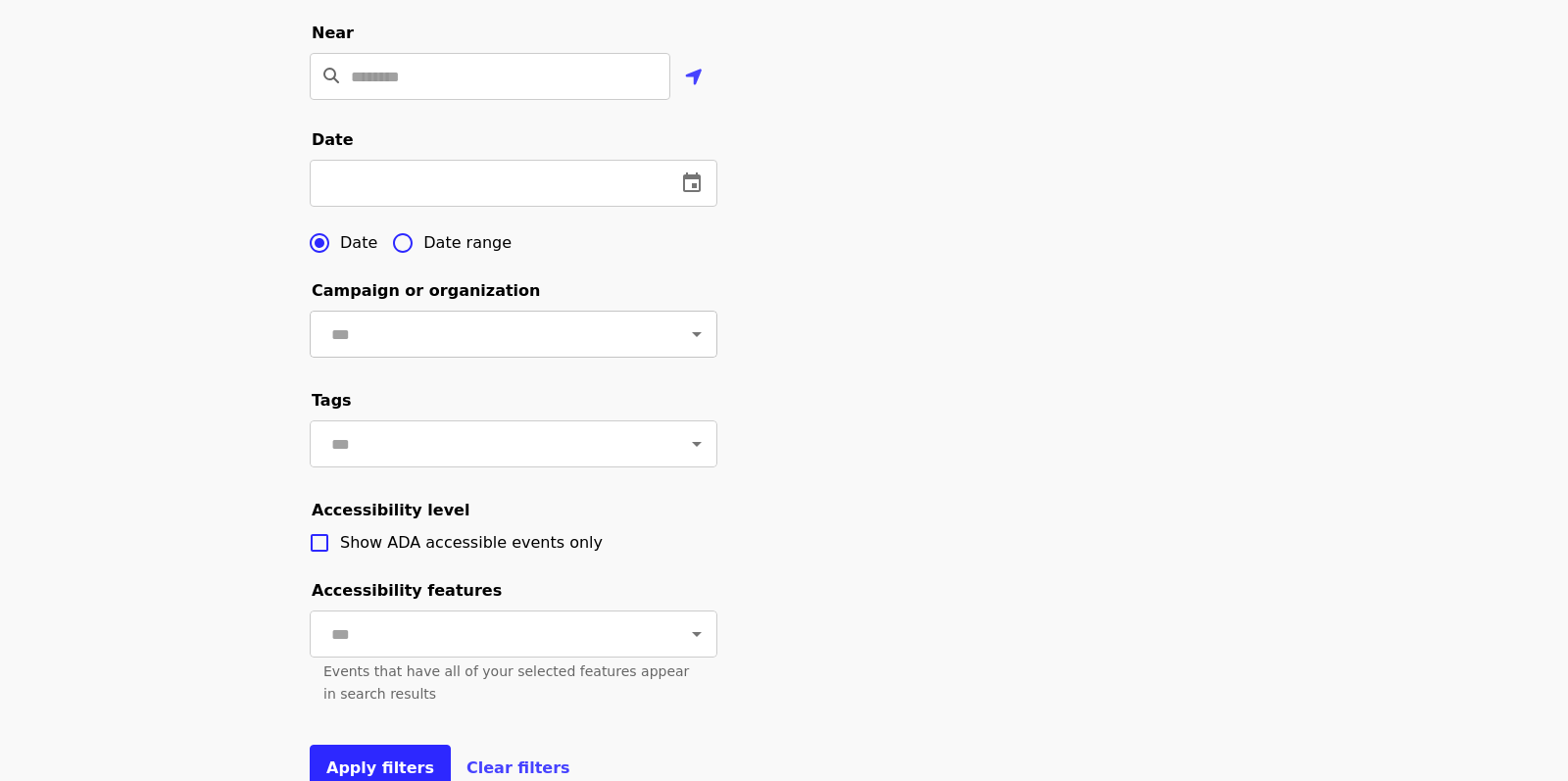
click at [526, 353] on input "text" at bounding box center [490, 333] width 328 height 37
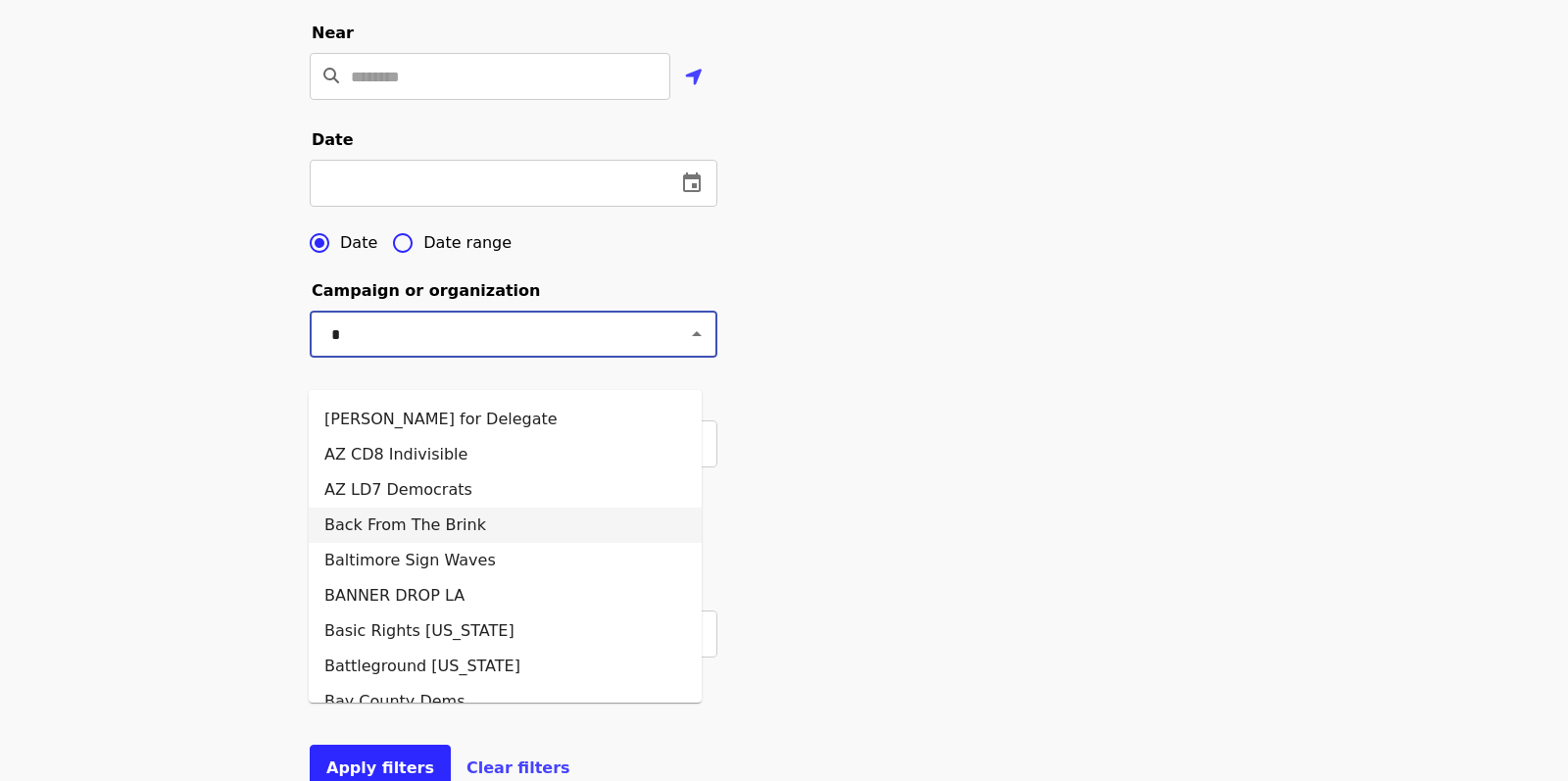
scroll to position [0, 0]
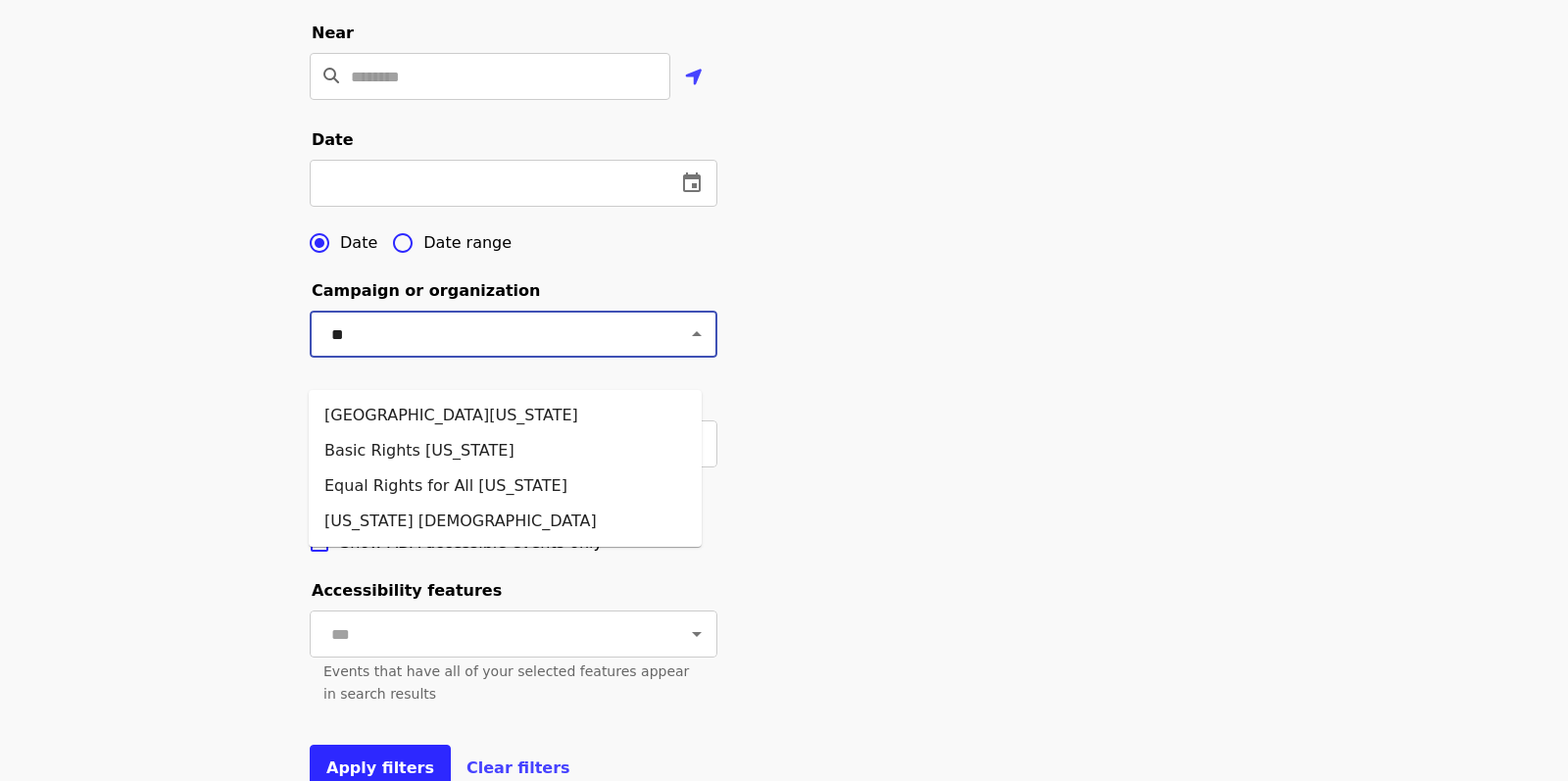
type input "*"
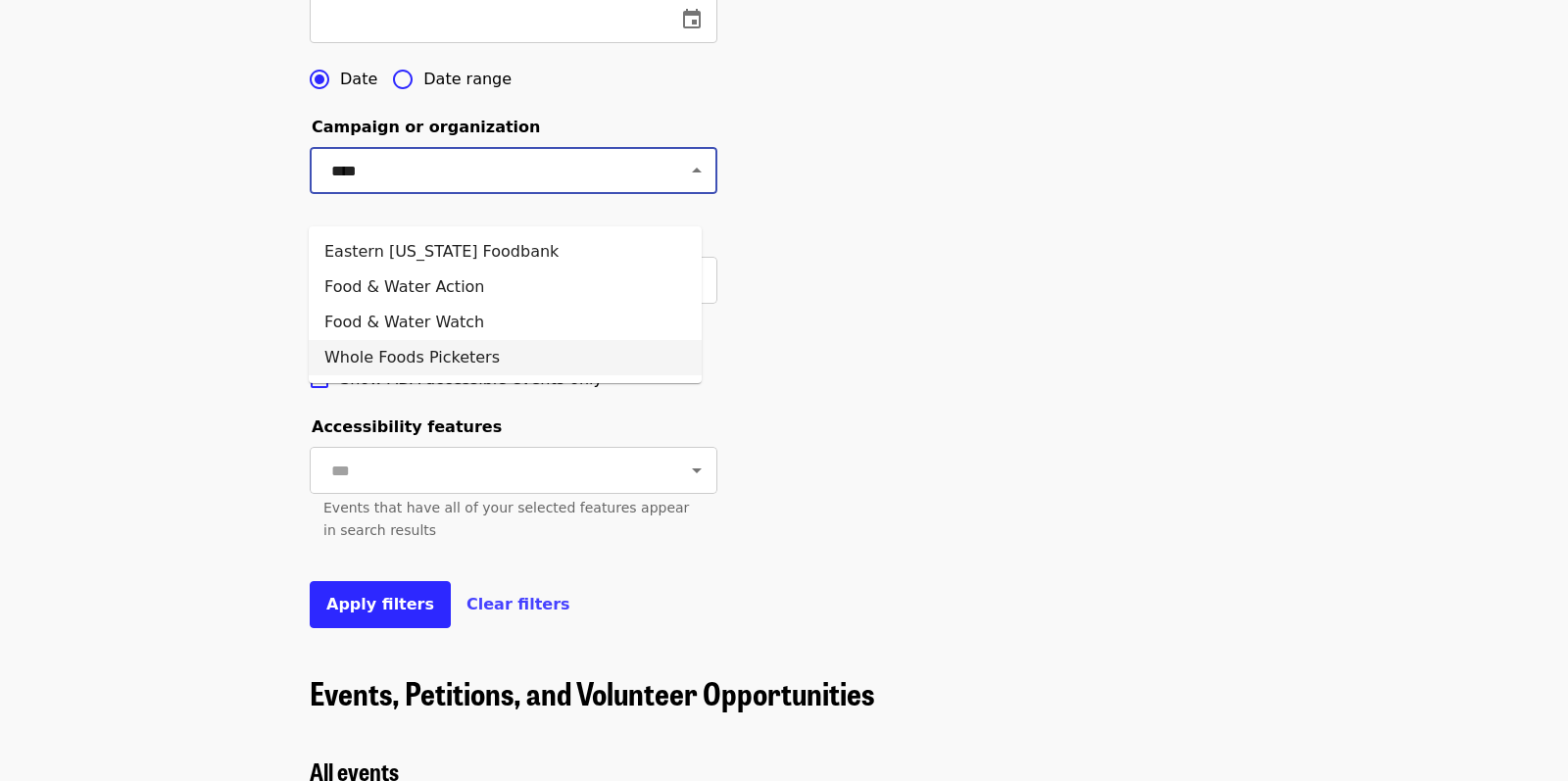
scroll to position [685, 0]
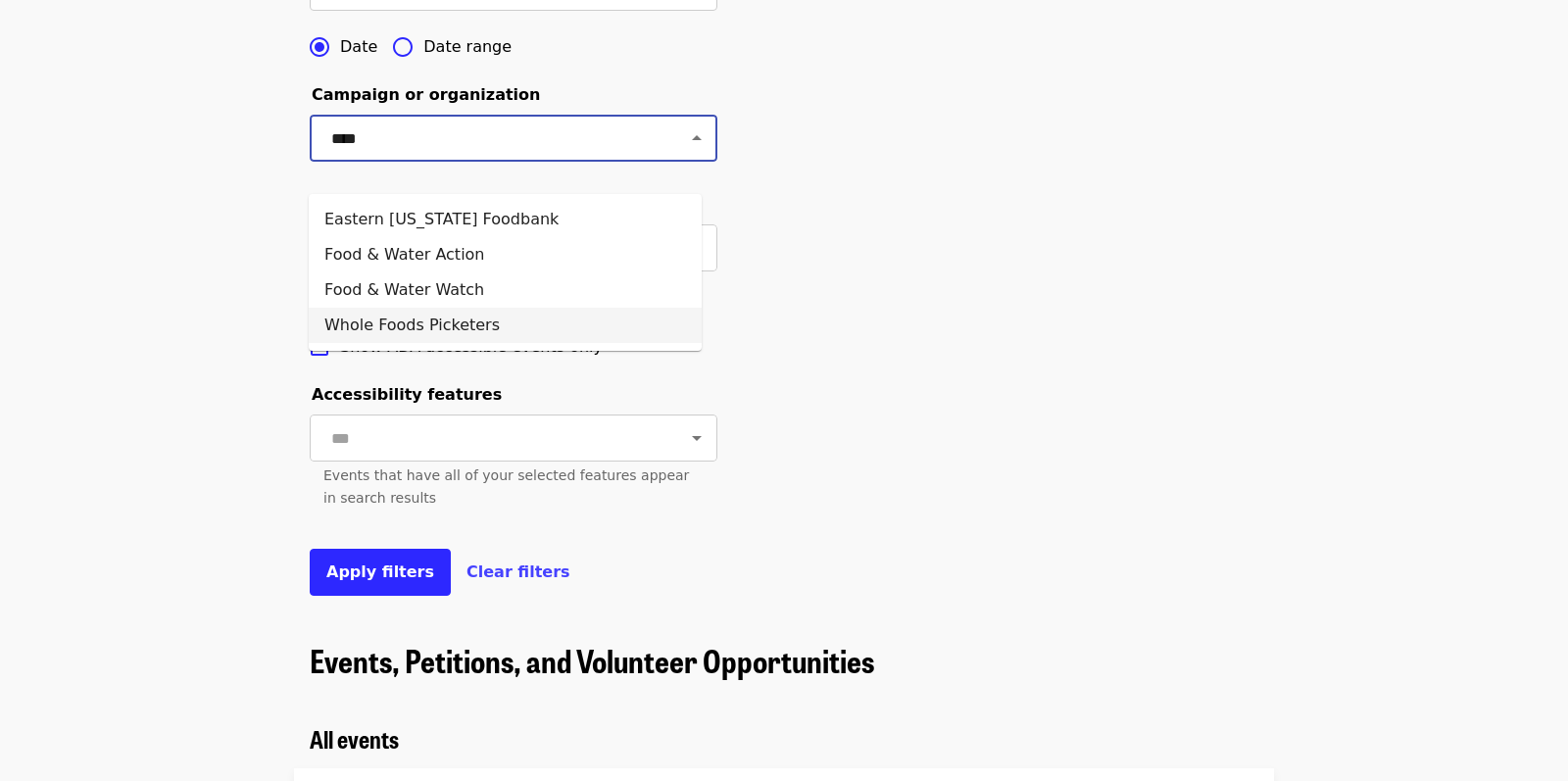
type input "****"
click at [922, 392] on div "Filter events Cancel ​ Language ​ Type ​ Virtual Show virtual events only Near …" at bounding box center [783, 18] width 980 height 1202
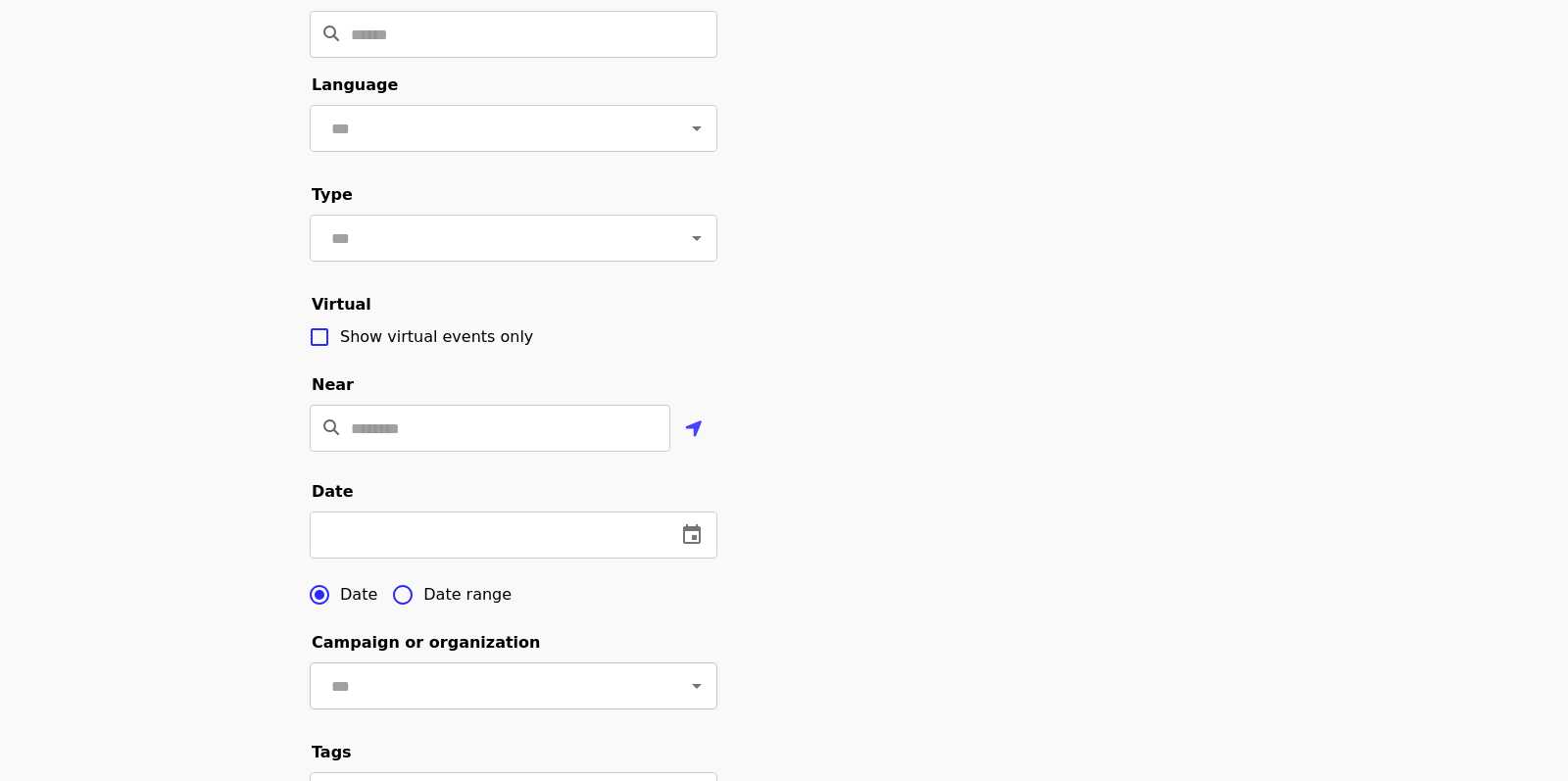
scroll to position [0, 0]
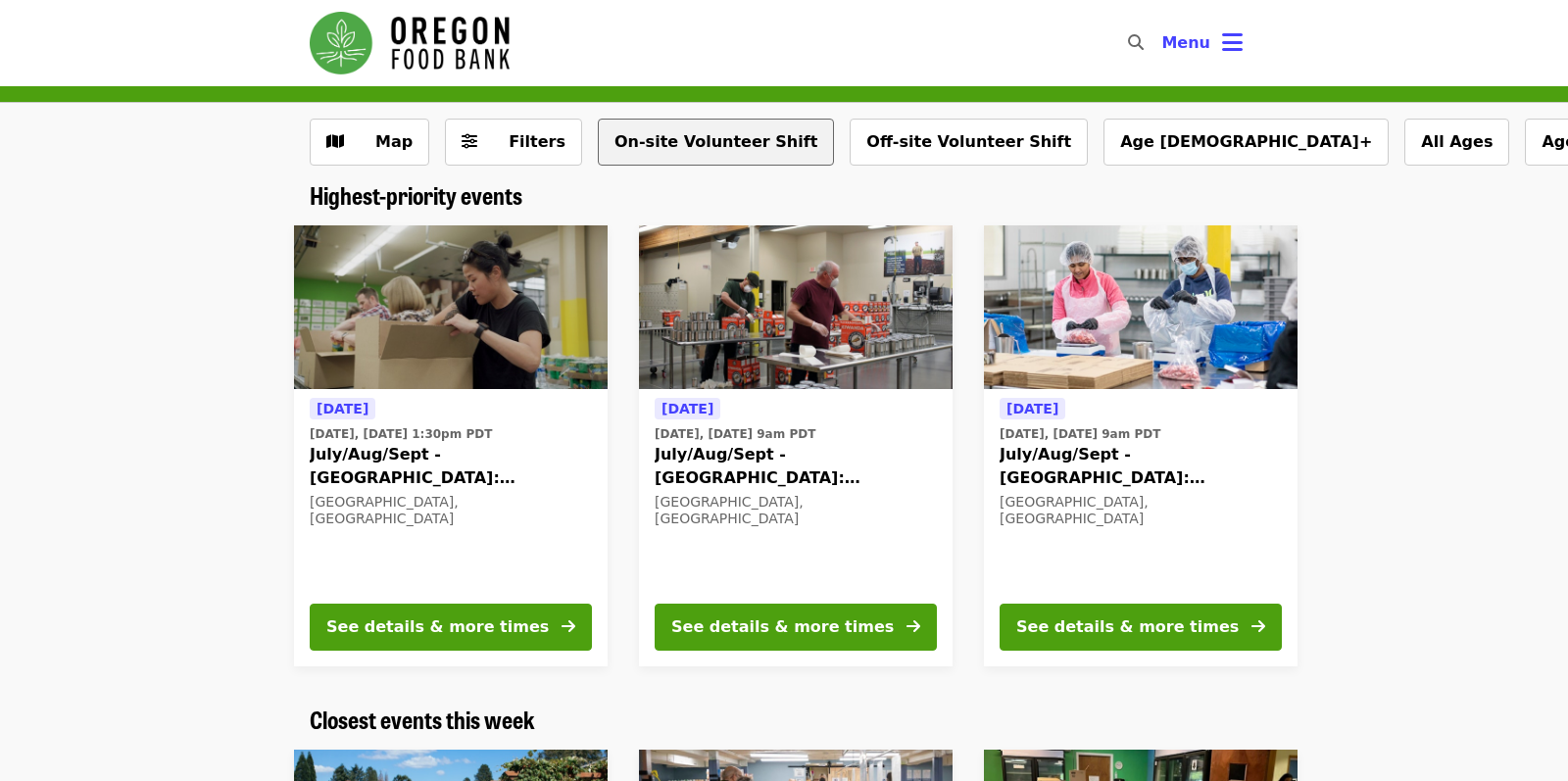
click at [610, 140] on button "On-site Volunteer Shift" at bounding box center [715, 141] width 236 height 47
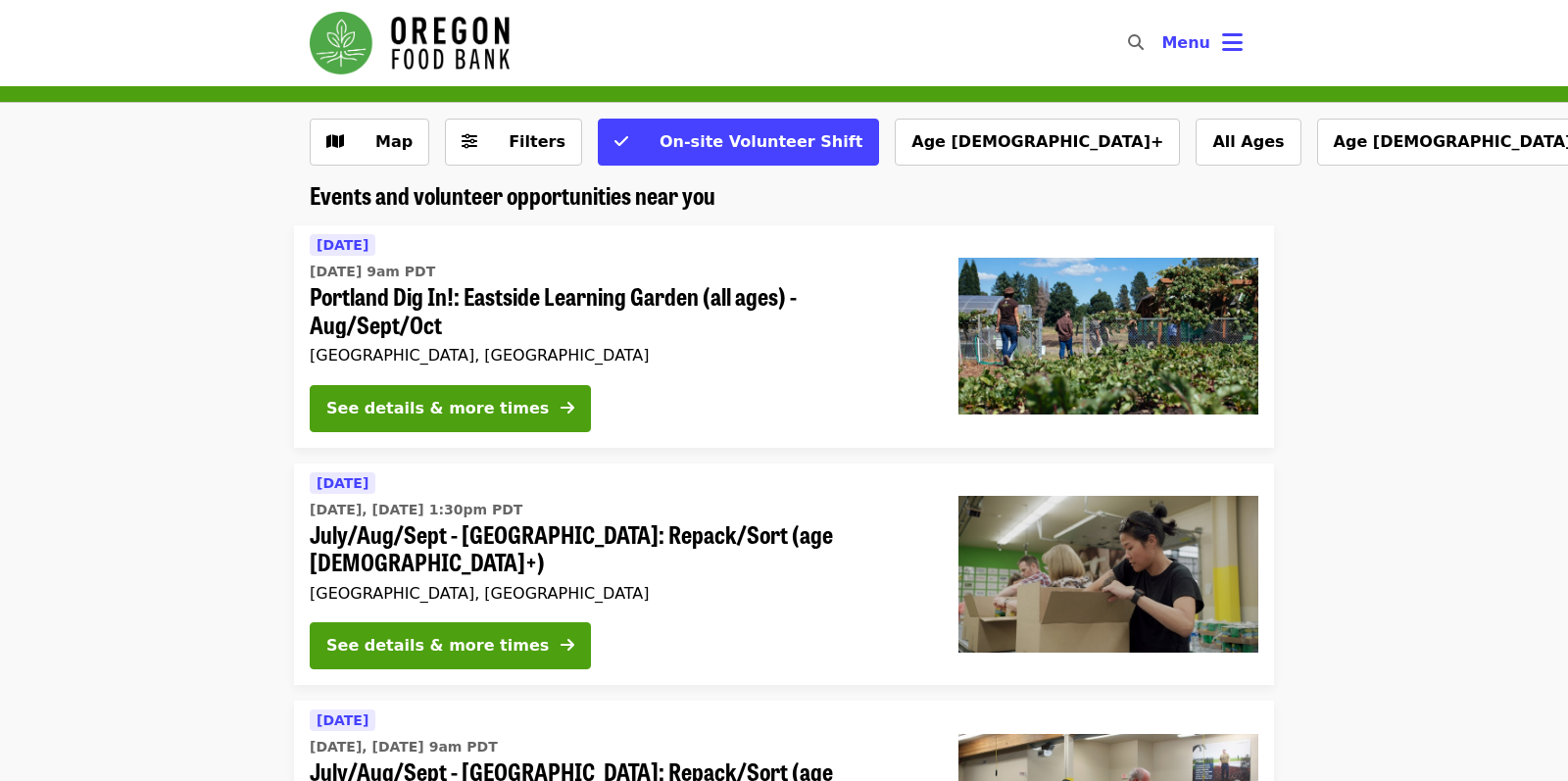
click at [528, 145] on span "Filters" at bounding box center [536, 141] width 57 height 19
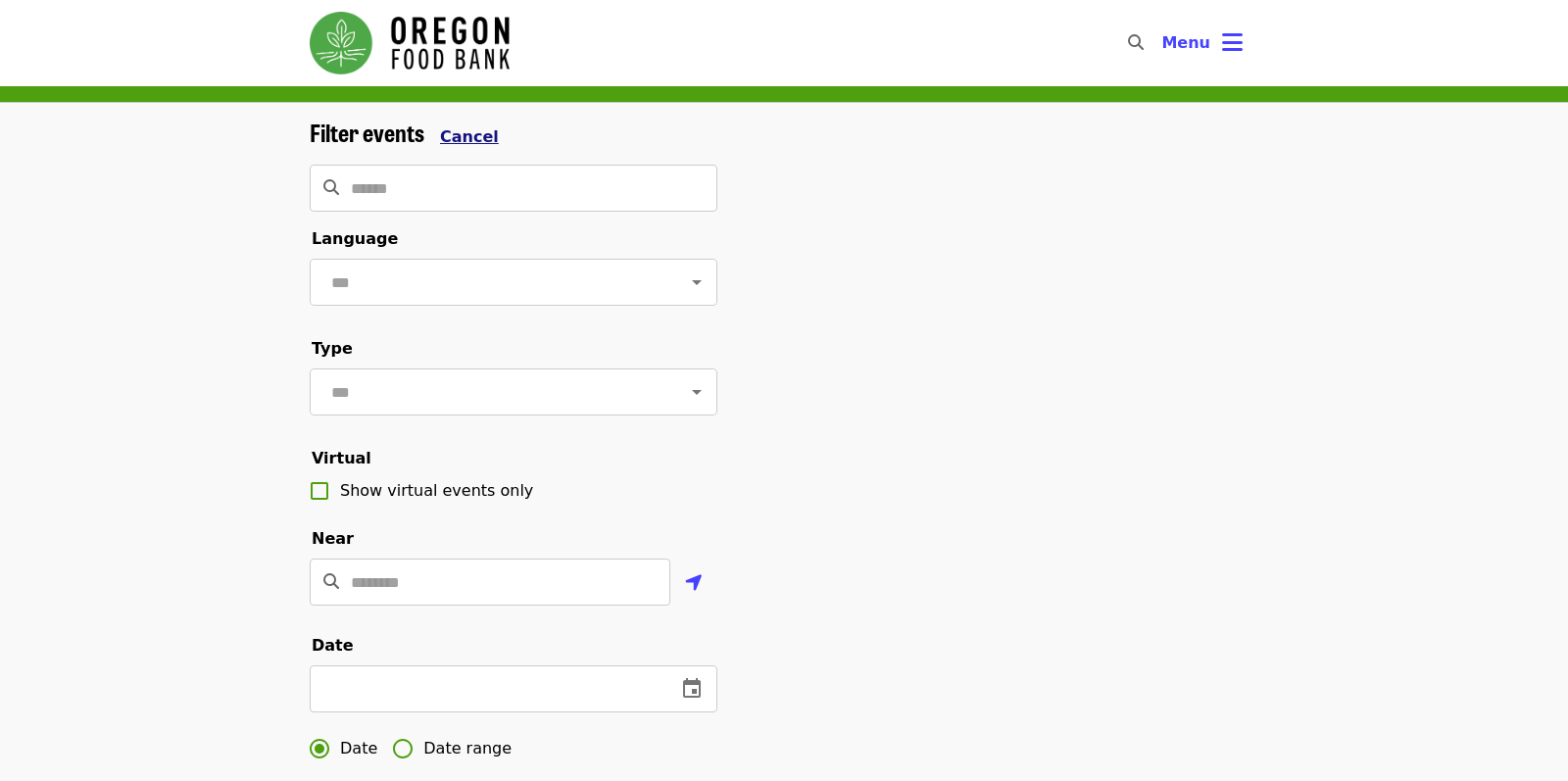
click at [470, 129] on span "Cancel" at bounding box center [469, 136] width 59 height 19
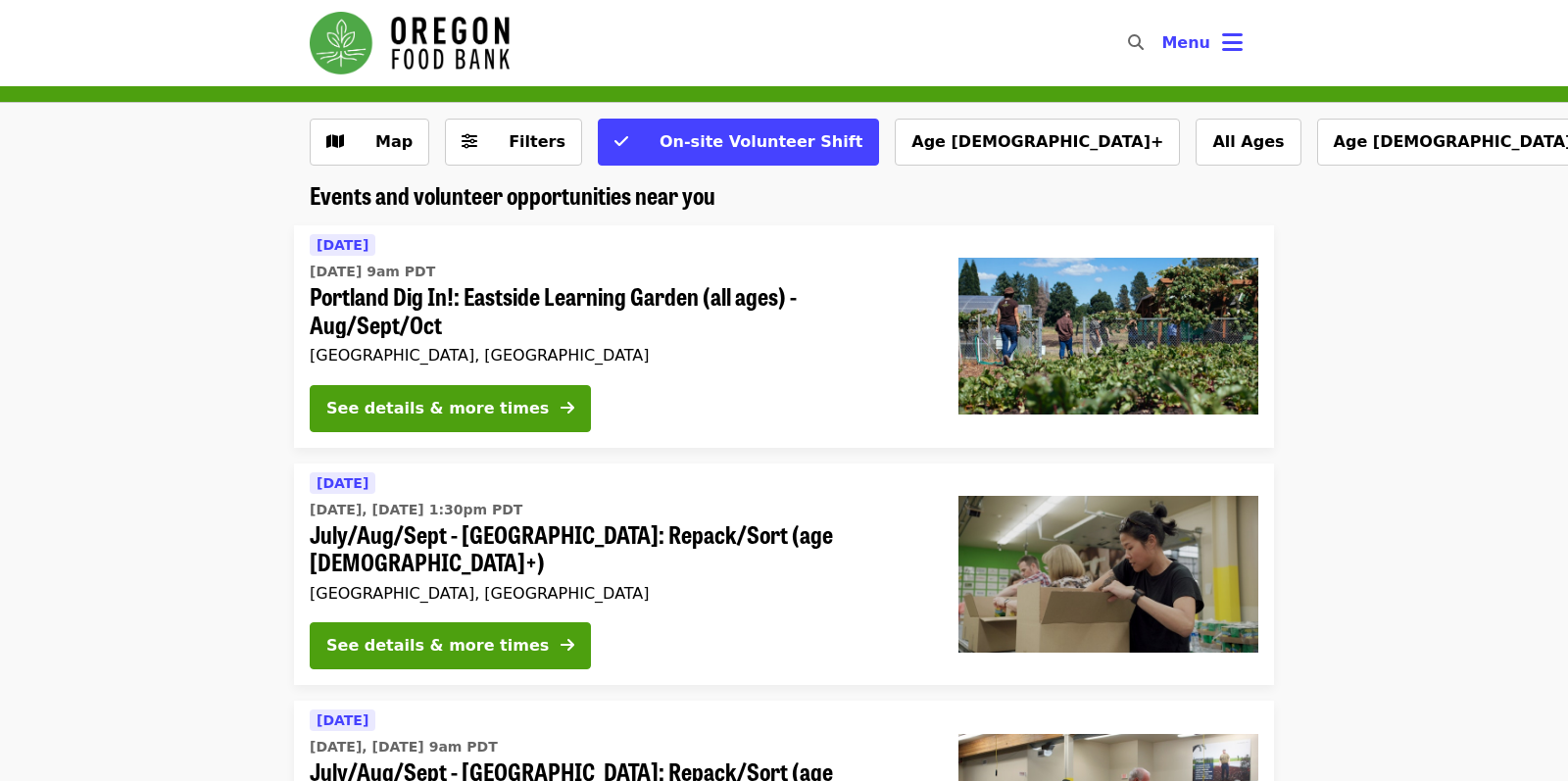
click at [1218, 38] on button "Menu" at bounding box center [1201, 43] width 112 height 47
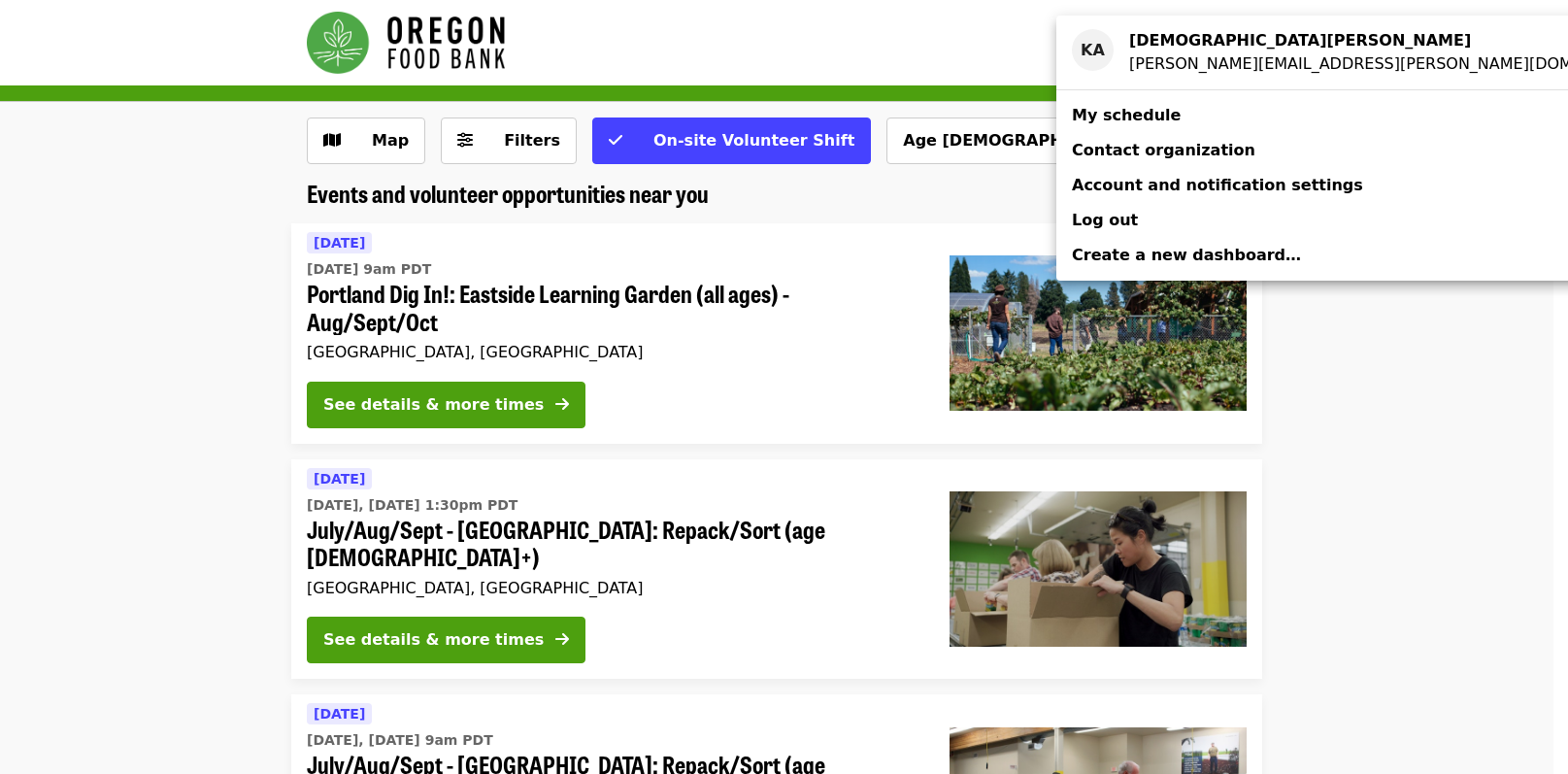
click at [1153, 112] on span "My schedule" at bounding box center [1125, 114] width 108 height 19
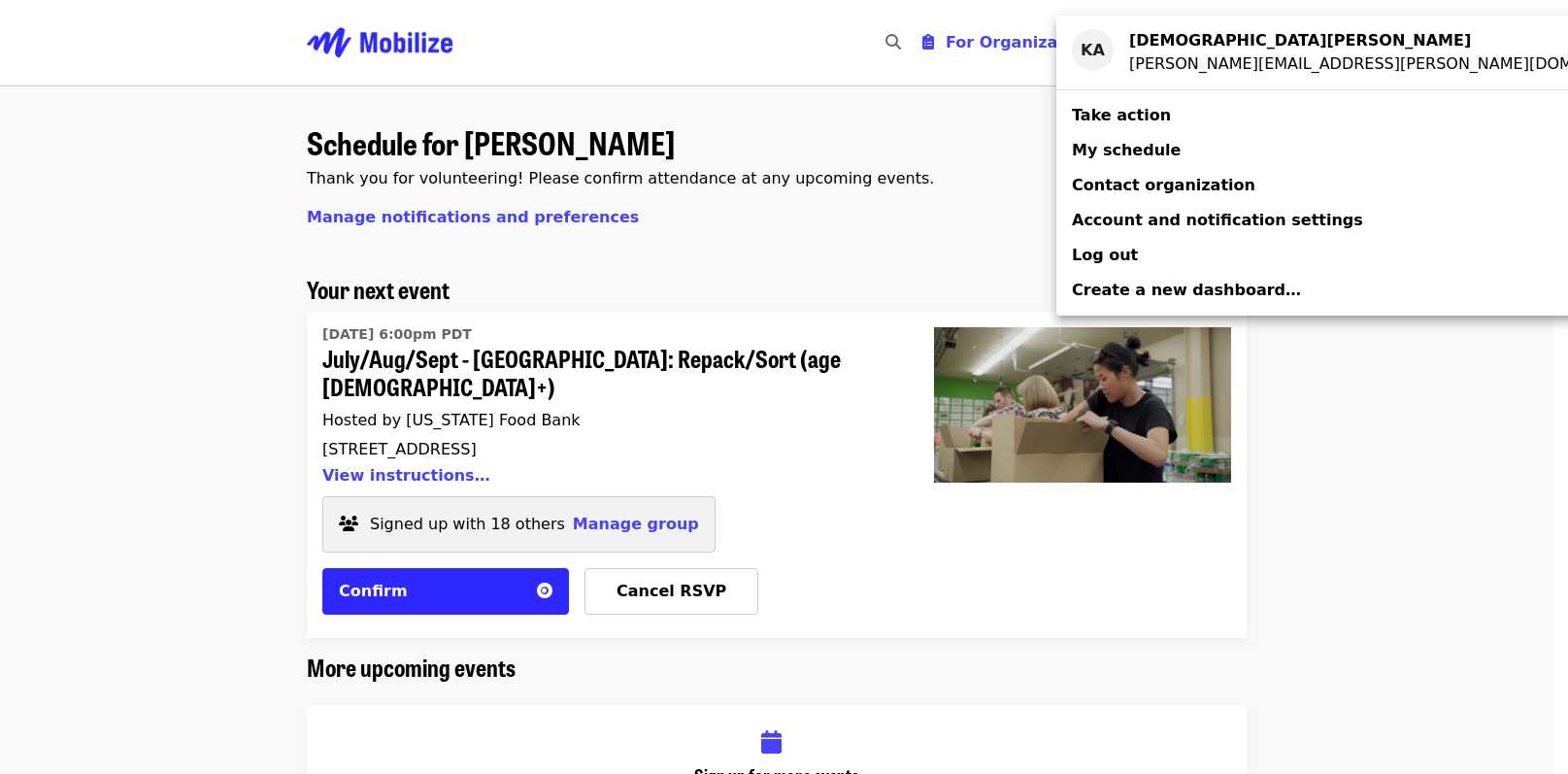
click at [576, 497] on div "Account menu" at bounding box center [784, 387] width 1568 height 774
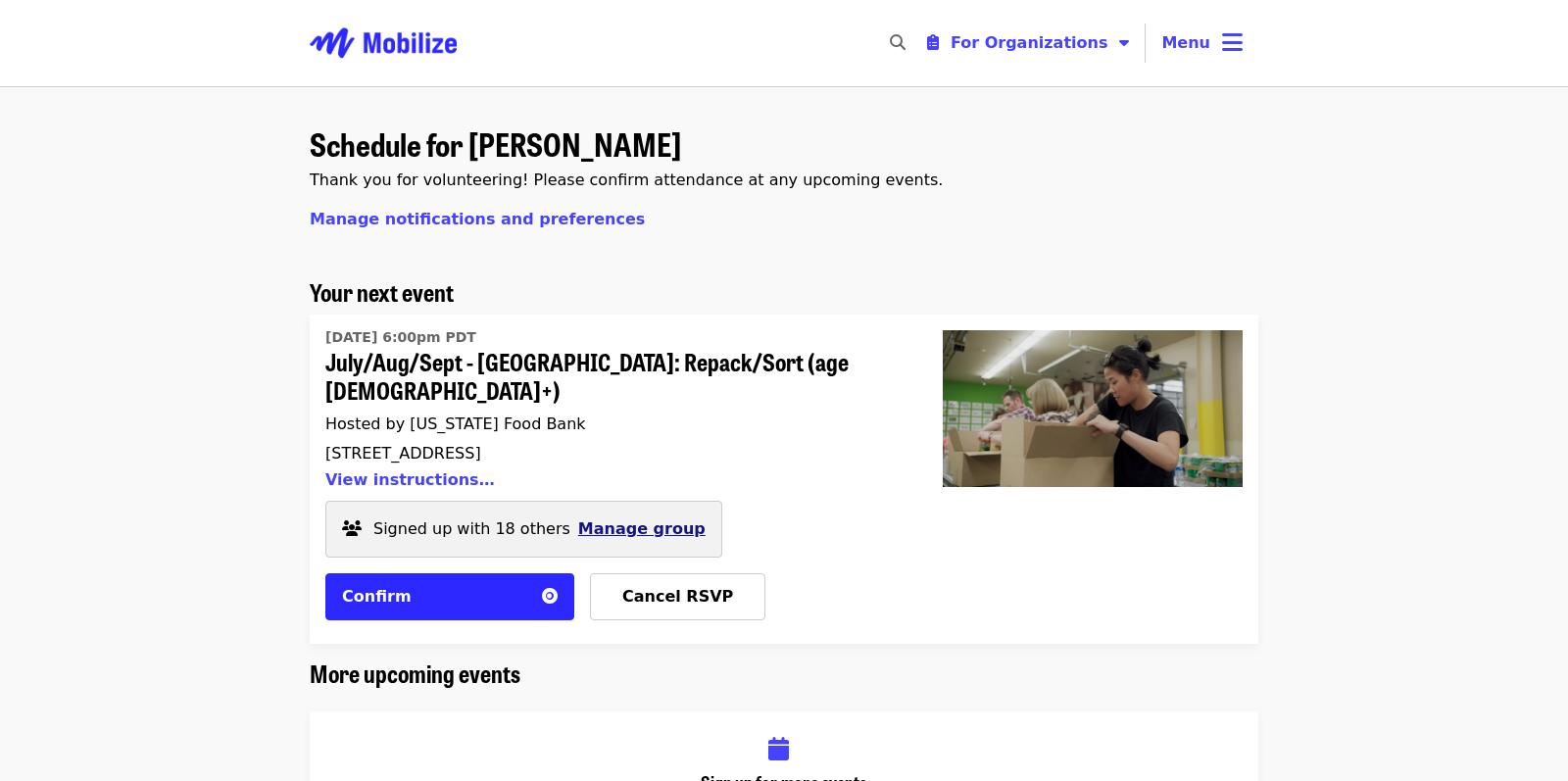
click at [586, 519] on span "Manage group" at bounding box center [642, 528] width 127 height 19
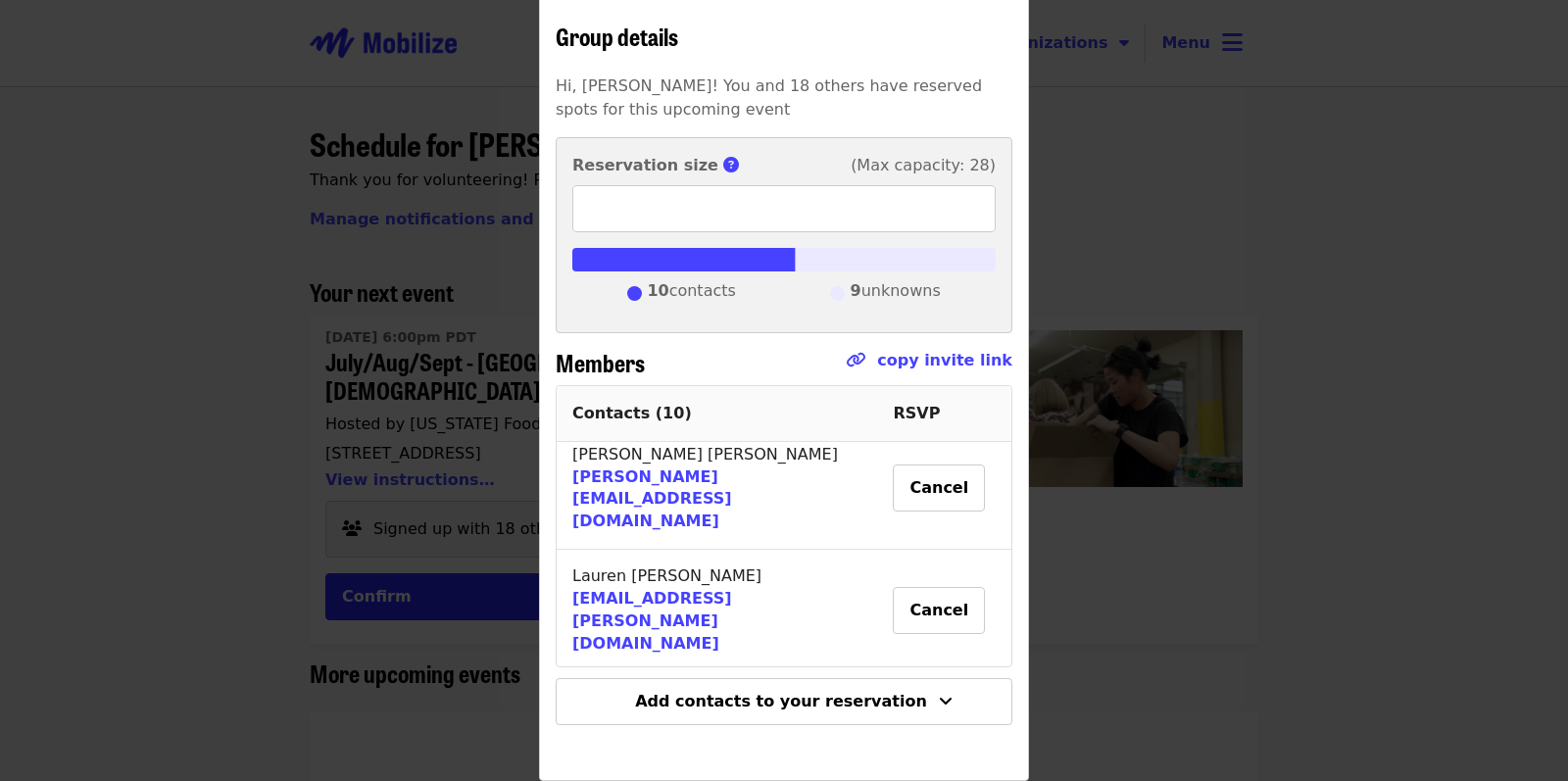
scroll to position [711, 0]
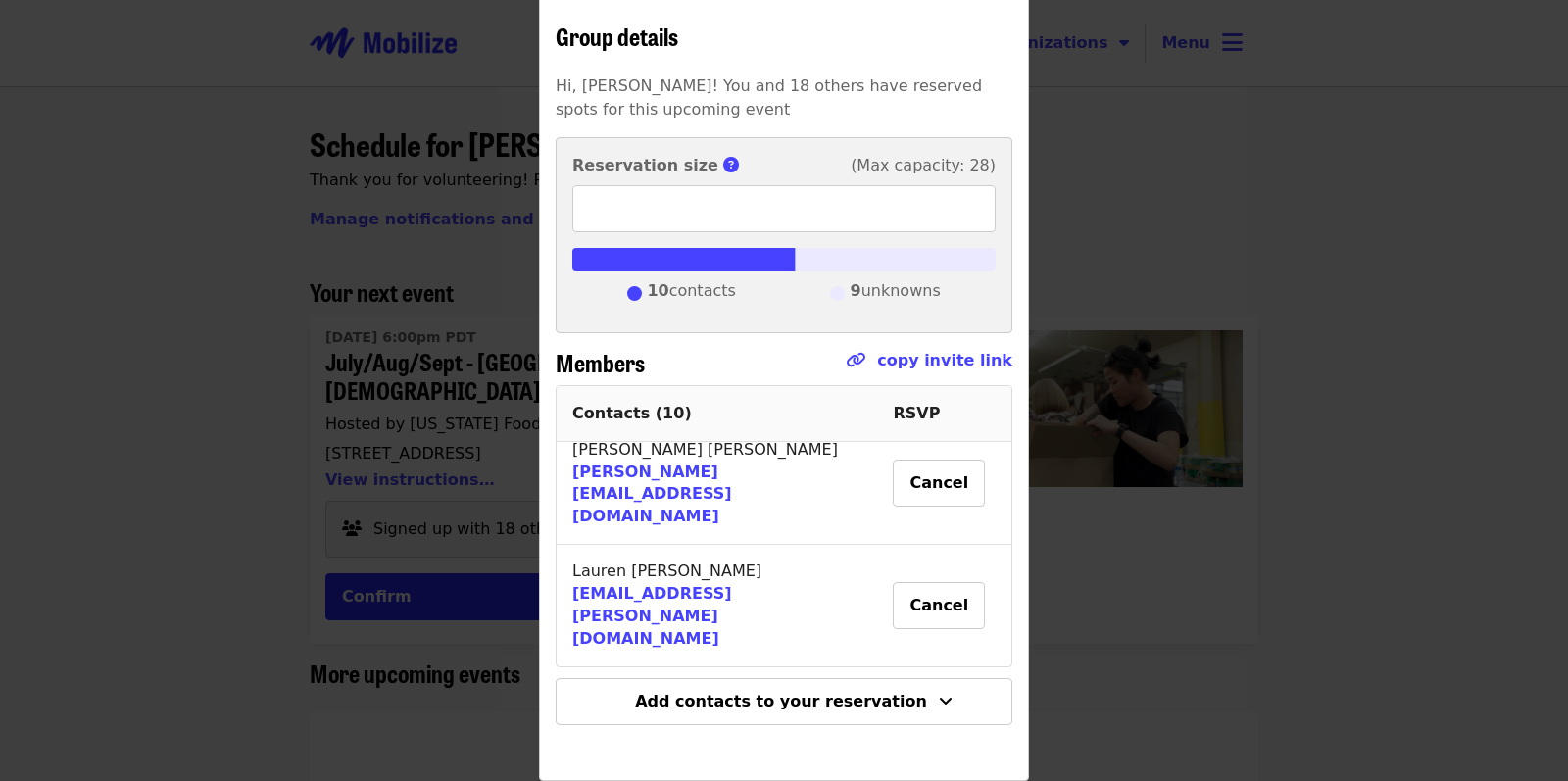
click at [62, 260] on div "Group details Hi, [PERSON_NAME]! You and 18 others have reserved spots for this…" at bounding box center [784, 390] width 1568 height 781
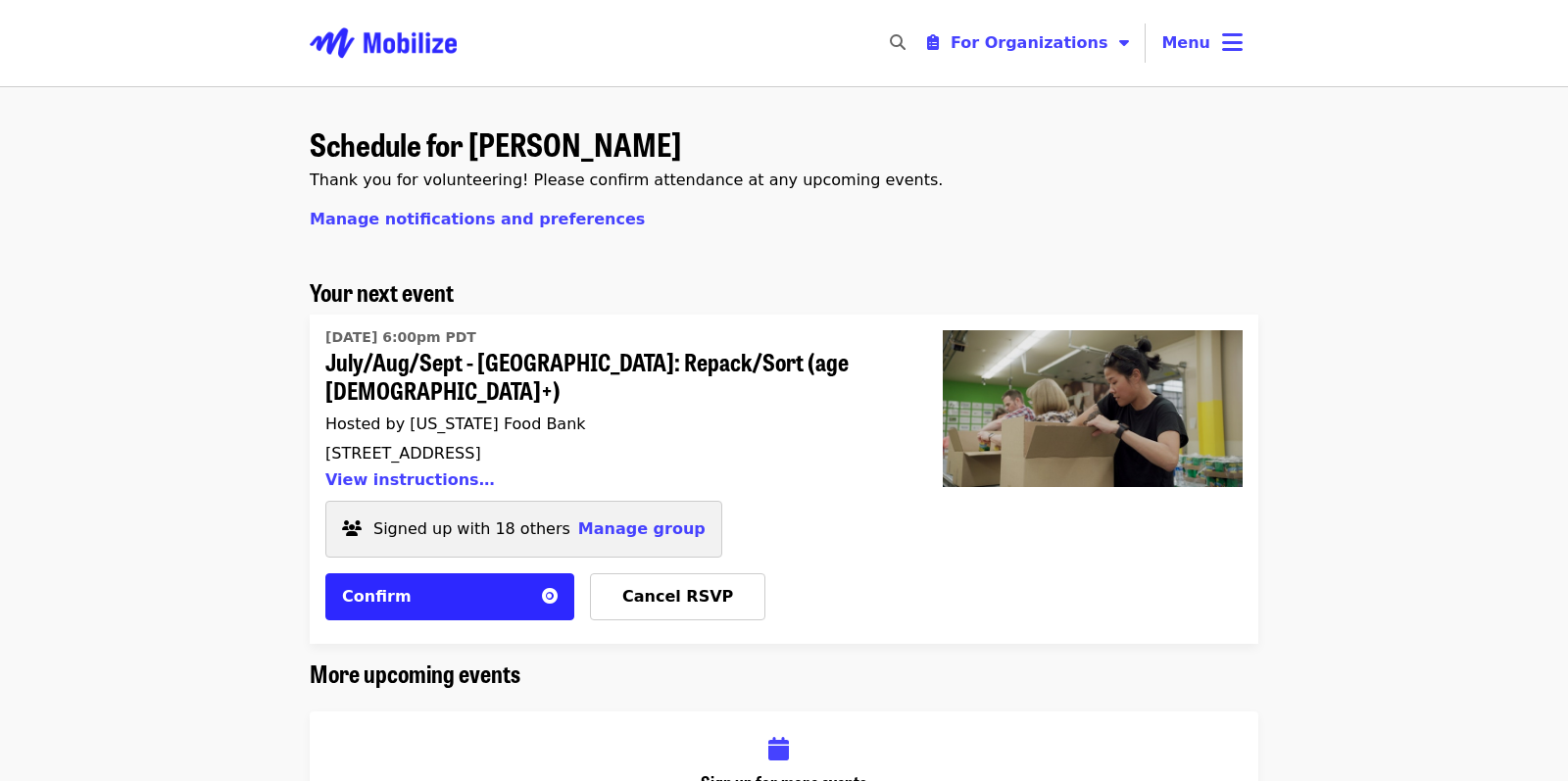
scroll to position [98, 0]
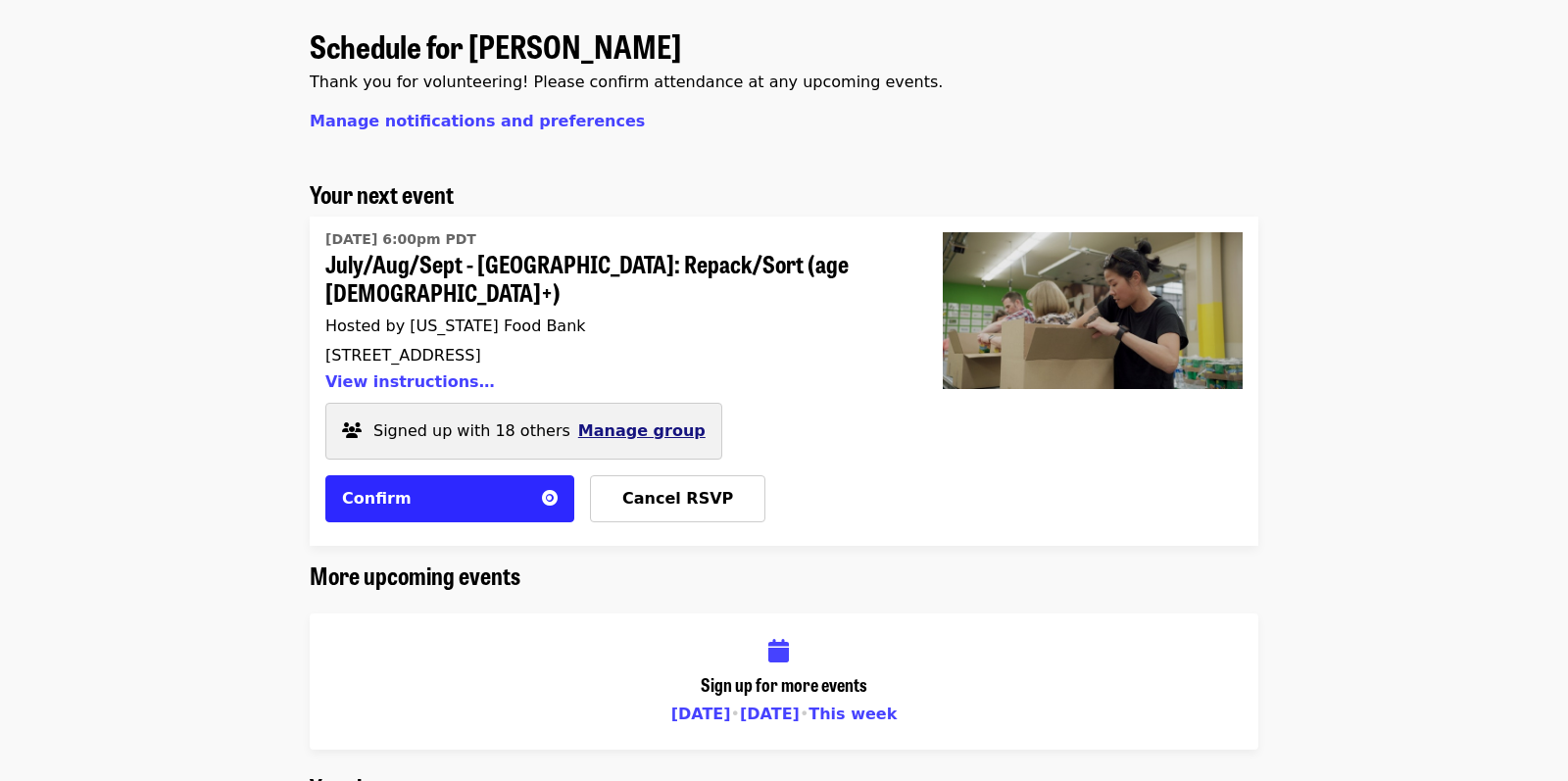
click at [583, 421] on span "Manage group" at bounding box center [642, 430] width 127 height 19
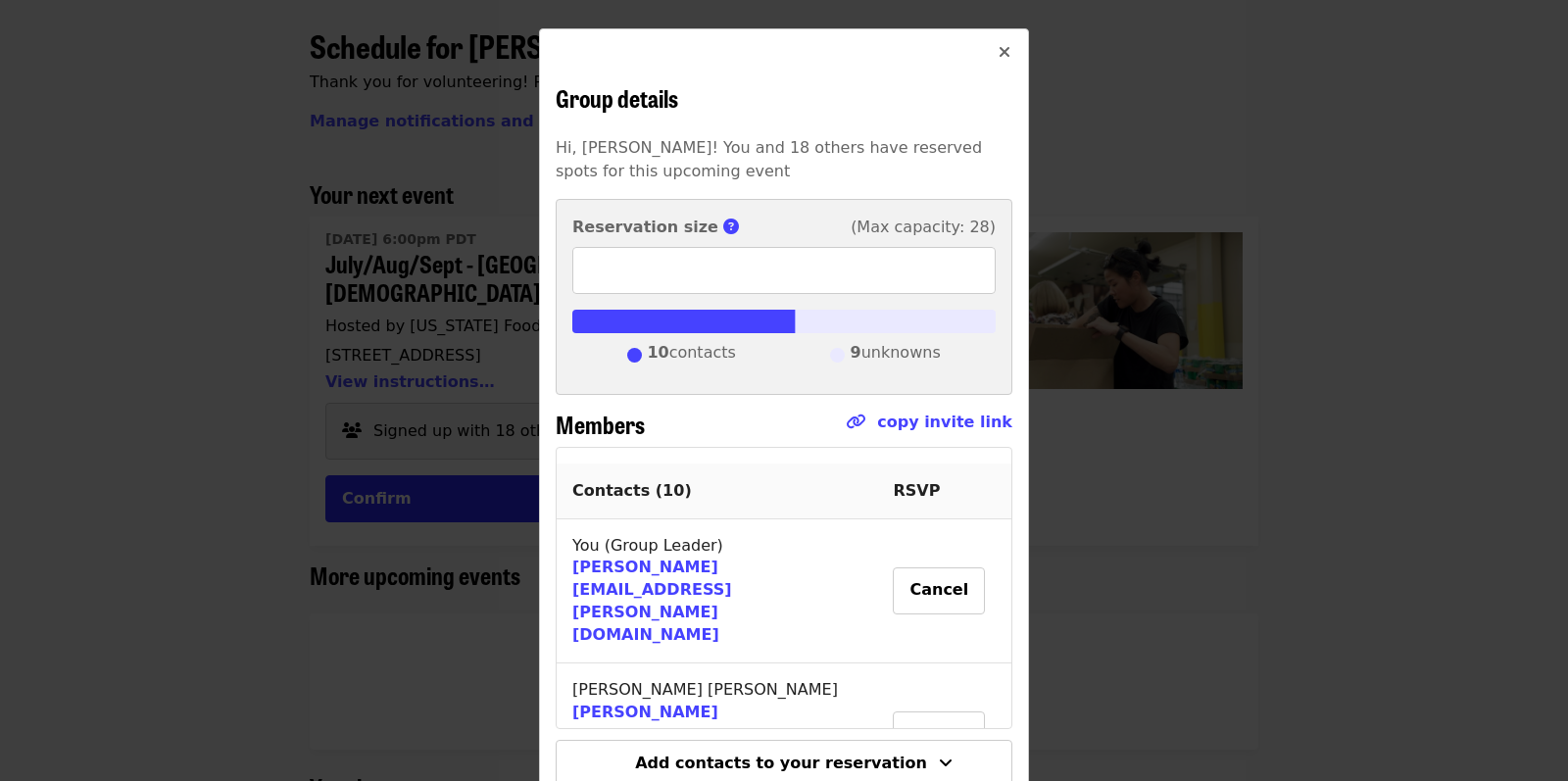
scroll to position [131, 0]
